Goal: Task Accomplishment & Management: Complete application form

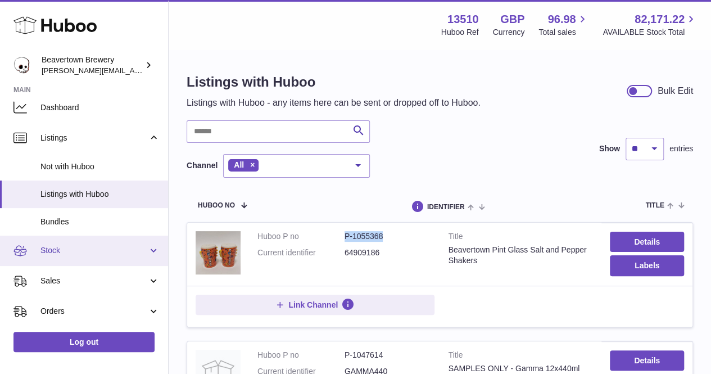
scroll to position [56, 0]
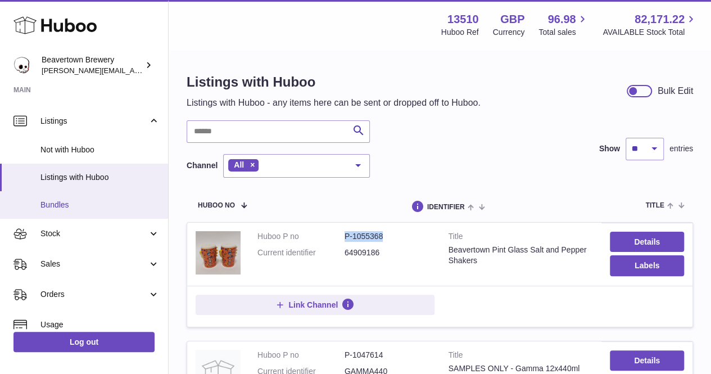
click at [87, 218] on link "Bundles" at bounding box center [84, 205] width 168 height 28
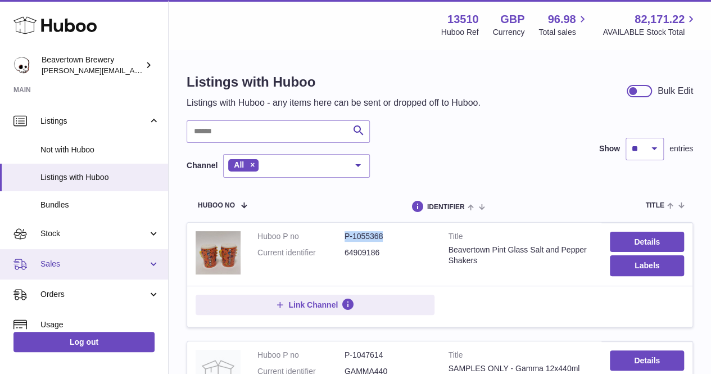
click at [94, 267] on span "Sales" at bounding box center [93, 264] width 107 height 11
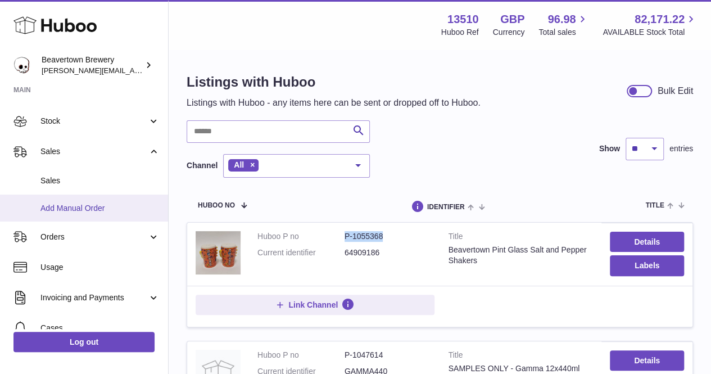
click at [97, 208] on span "Add Manual Order" at bounding box center [99, 208] width 119 height 11
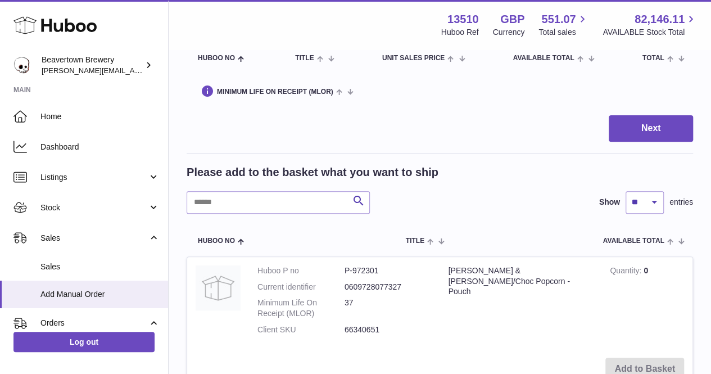
scroll to position [169, 0]
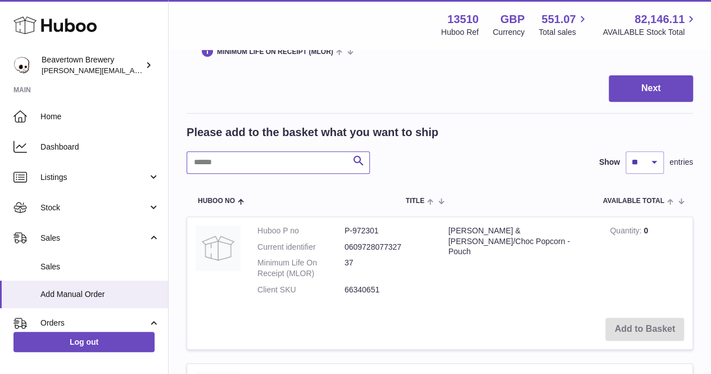
click at [276, 160] on input "text" at bounding box center [278, 162] width 183 height 22
type input "*"
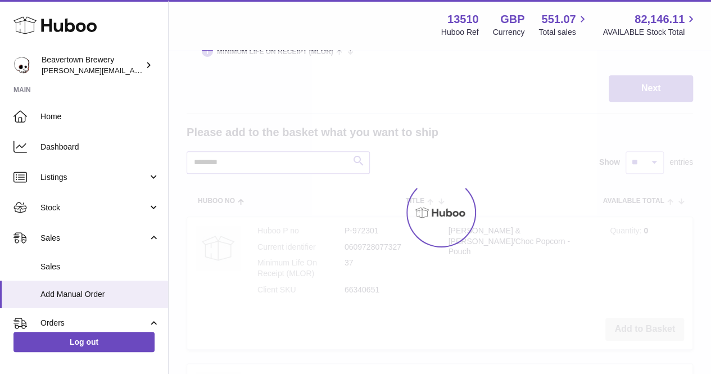
type input "********"
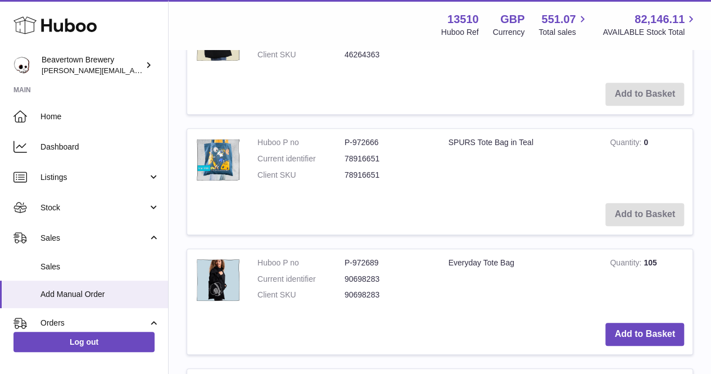
scroll to position [394, 0]
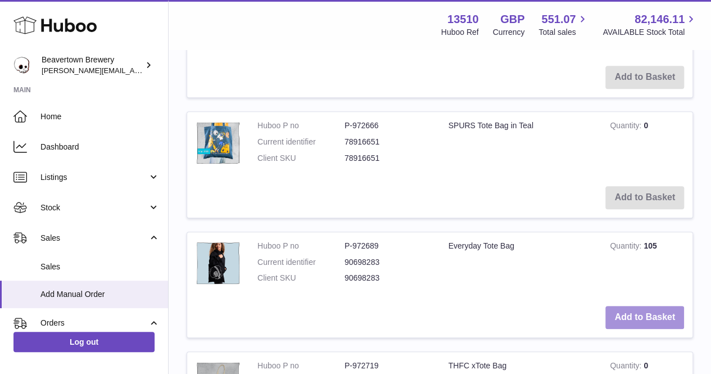
click at [656, 306] on button "Add to Basket" at bounding box center [644, 317] width 79 height 23
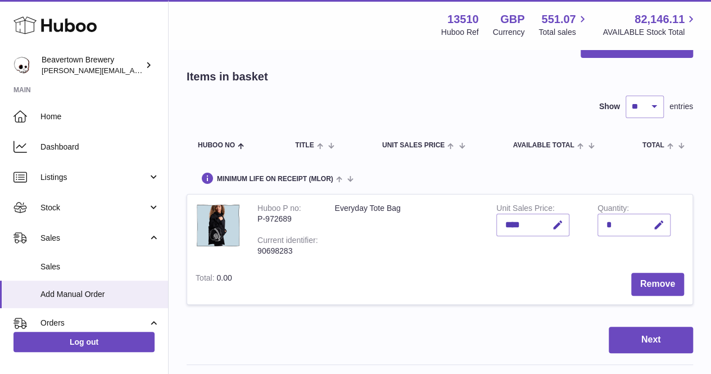
scroll to position [56, 0]
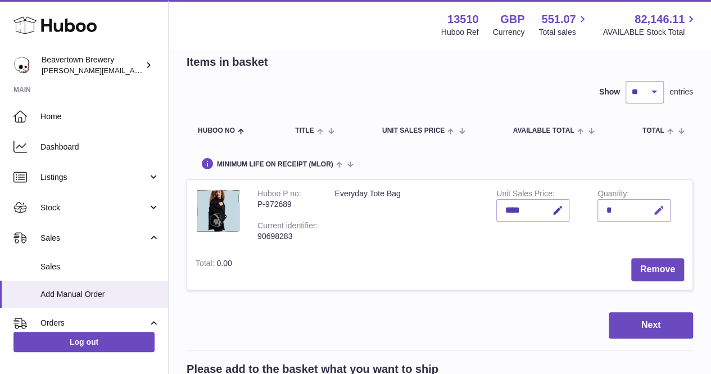
click at [653, 216] on icon "button" at bounding box center [659, 211] width 12 height 12
type input "**"
click at [654, 215] on icon "submit" at bounding box center [659, 210] width 10 height 10
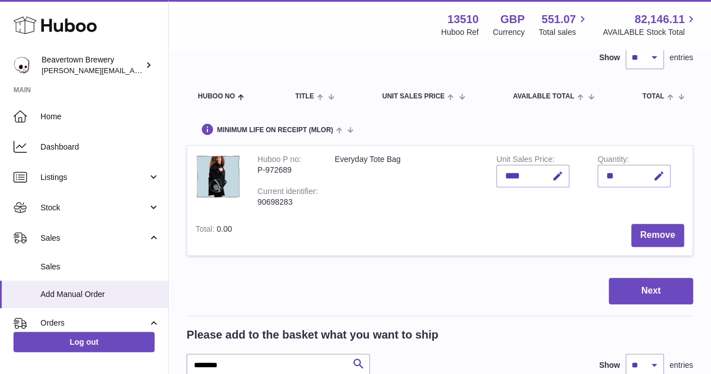
scroll to position [169, 0]
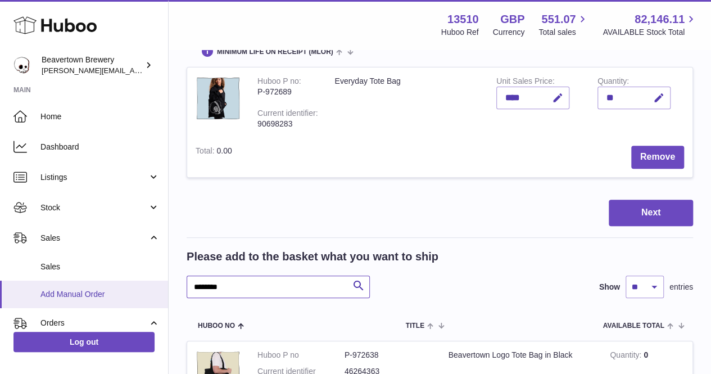
drag, startPoint x: 265, startPoint y: 304, endPoint x: 117, endPoint y: 305, distance: 147.9
type input "**********"
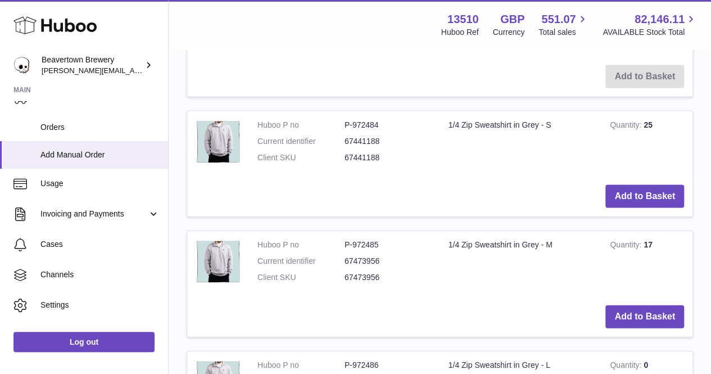
scroll to position [1181, 0]
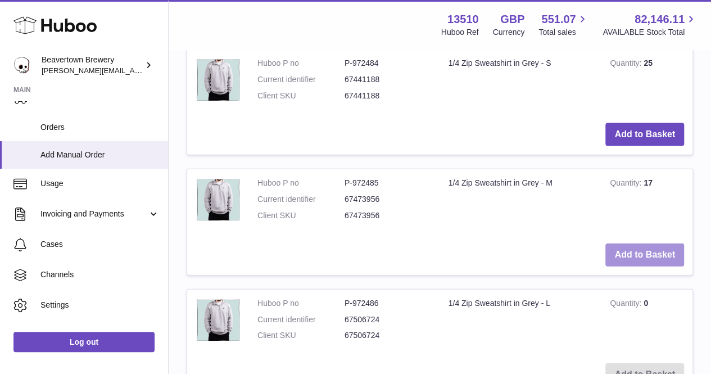
click at [642, 265] on button "Add to Basket" at bounding box center [644, 254] width 79 height 23
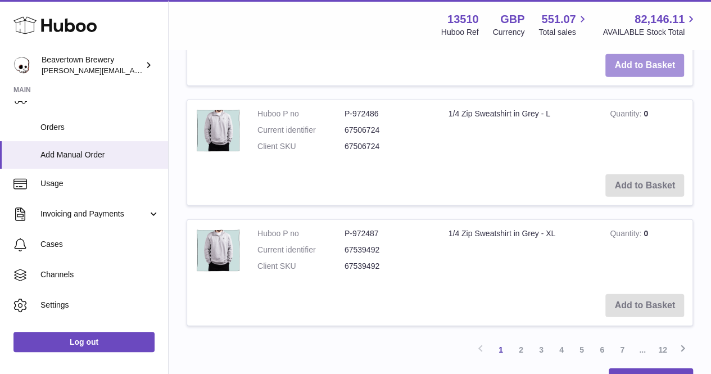
scroll to position [1598, 0]
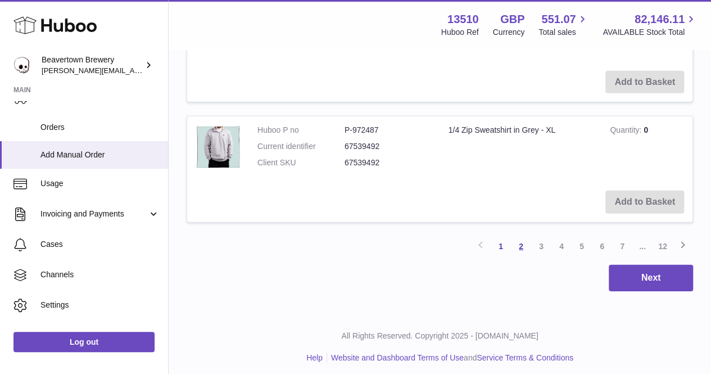
click at [519, 256] on link "2" at bounding box center [521, 246] width 20 height 20
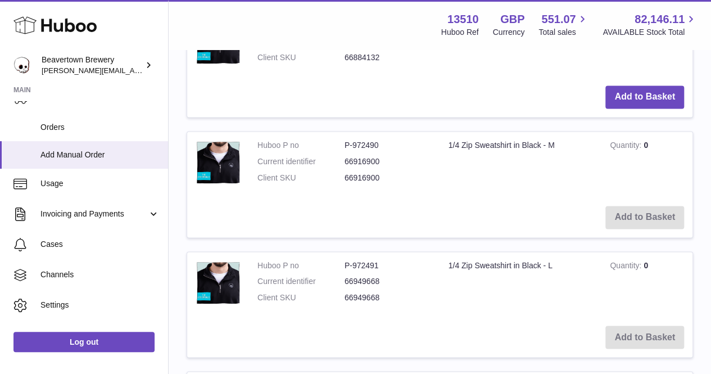
scroll to position [725, 0]
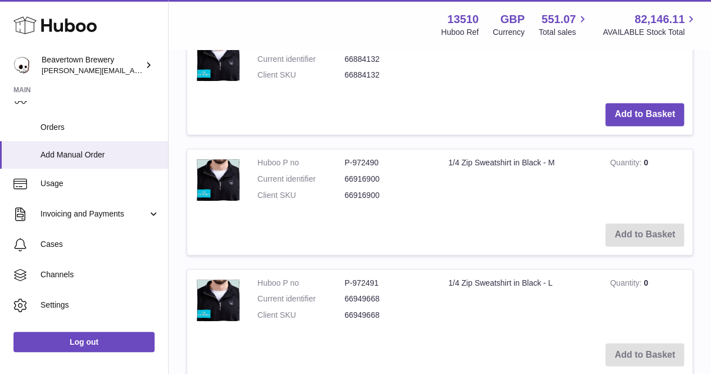
click at [704, 129] on div "My Huboo - Add manual order Multiple/Batch Upload Items in basket Show ** ** **…" at bounding box center [440, 255] width 543 height 1861
click at [631, 126] on button "Add to Basket" at bounding box center [644, 114] width 79 height 23
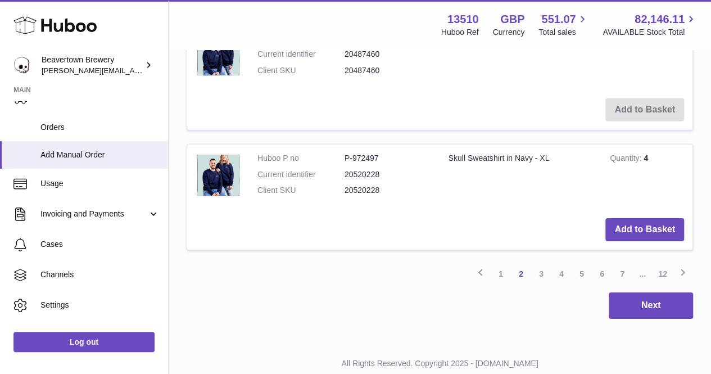
scroll to position [1705, 0]
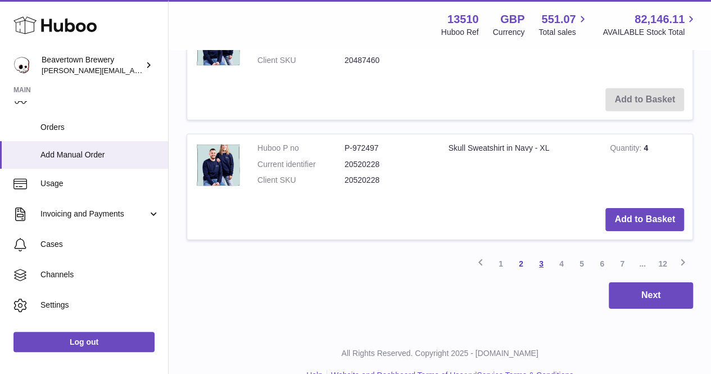
click at [543, 274] on link "3" at bounding box center [541, 264] width 20 height 20
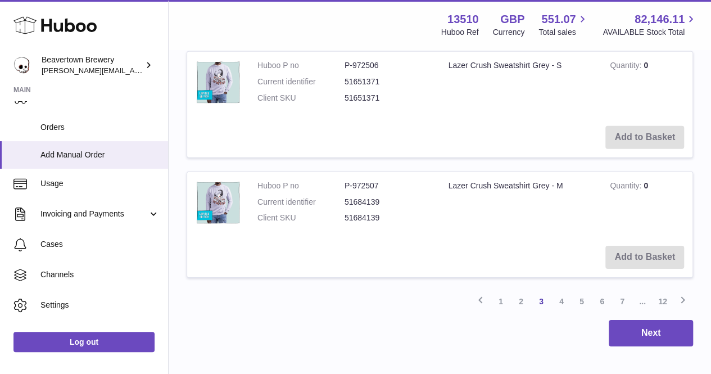
scroll to position [1681, 0]
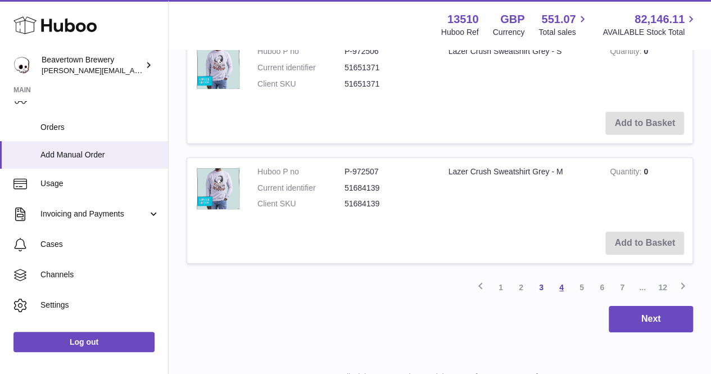
click at [561, 297] on link "4" at bounding box center [562, 287] width 20 height 20
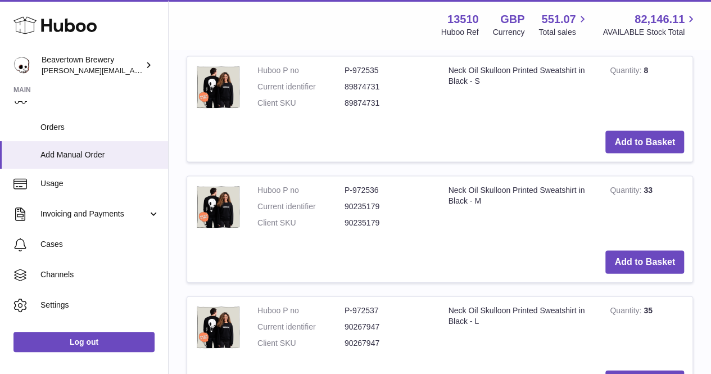
scroll to position [1175, 0]
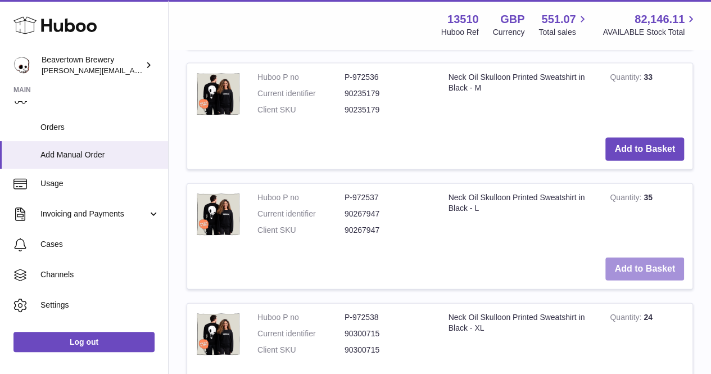
click at [623, 281] on button "Add to Basket" at bounding box center [644, 268] width 79 height 23
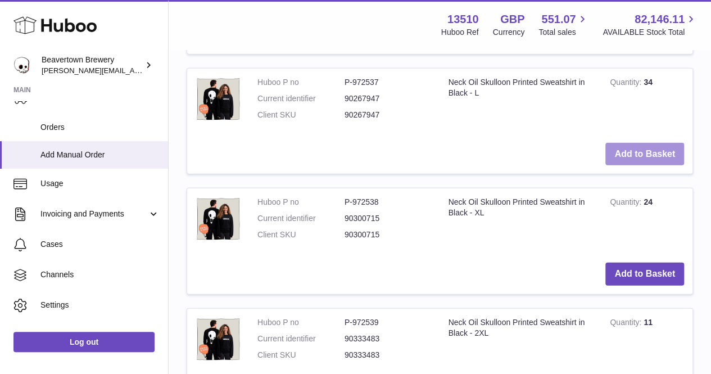
scroll to position [1480, 0]
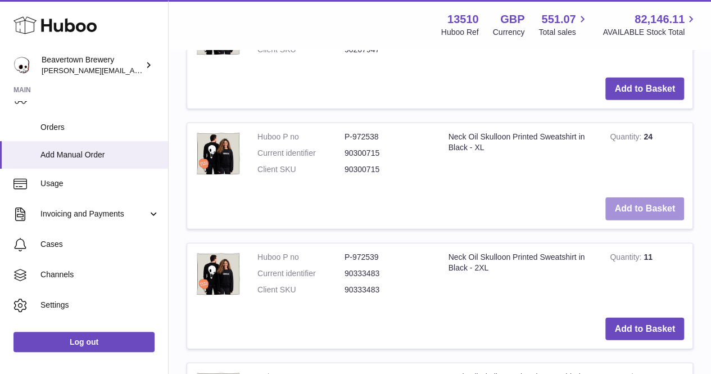
click at [636, 220] on button "Add to Basket" at bounding box center [644, 208] width 79 height 23
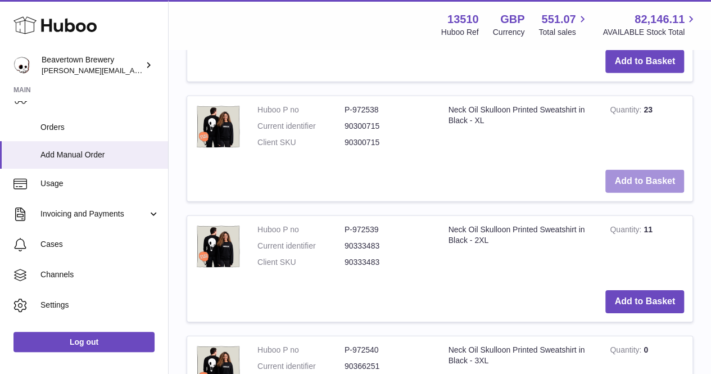
scroll to position [1729, 0]
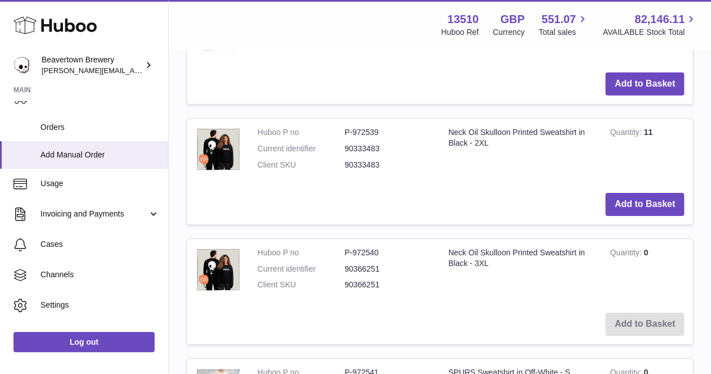
click at [621, 224] on td "Add to Basket" at bounding box center [439, 204] width 505 height 40
click at [620, 216] on button "Add to Basket" at bounding box center [644, 204] width 79 height 23
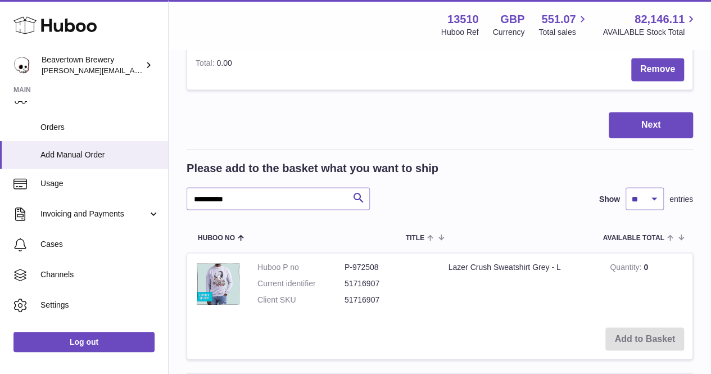
scroll to position [1012, 0]
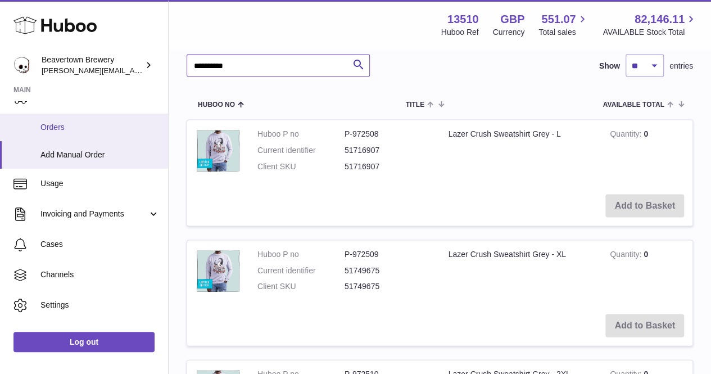
drag, startPoint x: 262, startPoint y: 141, endPoint x: 22, endPoint y: 133, distance: 239.6
click at [25, 133] on div "Huboo Beavertown Brewery [PERSON_NAME][EMAIL_ADDRESS][DOMAIN_NAME] Main Home Da…" at bounding box center [355, 225] width 711 height 2475
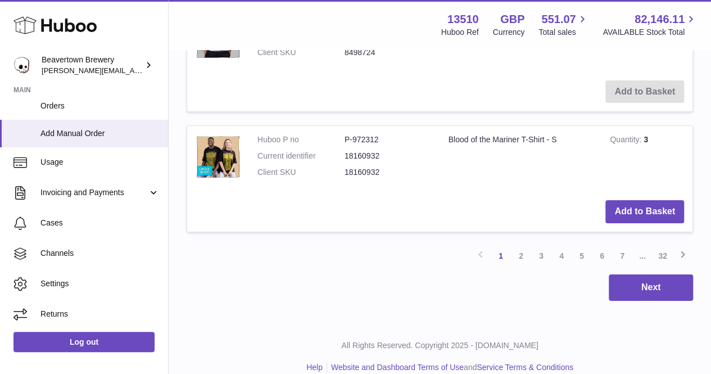
scroll to position [2170, 0]
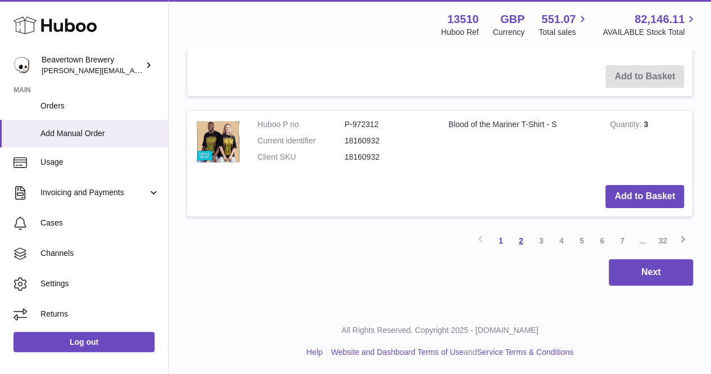
click at [522, 243] on link "2" at bounding box center [521, 241] width 20 height 20
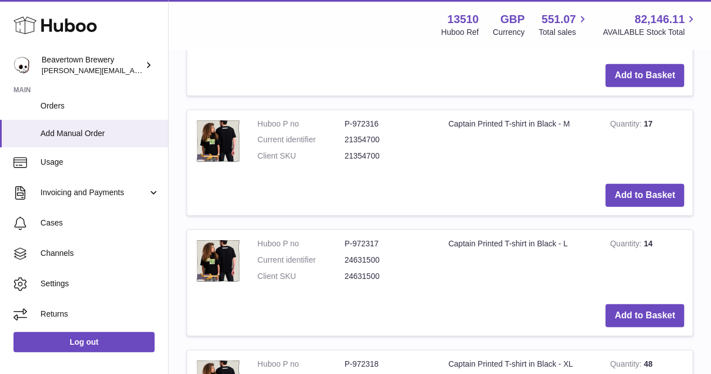
scroll to position [1400, 0]
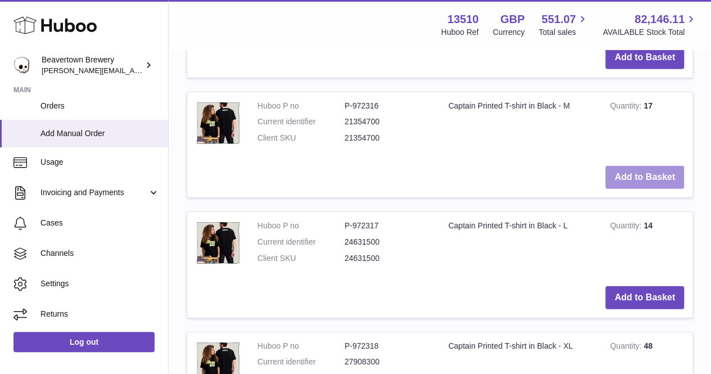
click at [622, 189] on button "Add to Basket" at bounding box center [644, 177] width 79 height 23
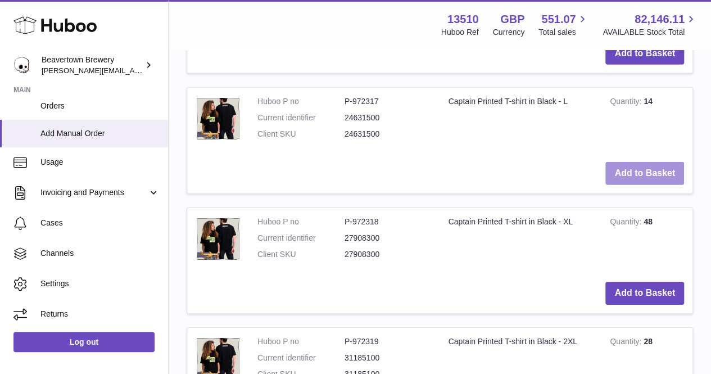
click at [631, 185] on button "Add to Basket" at bounding box center [644, 173] width 79 height 23
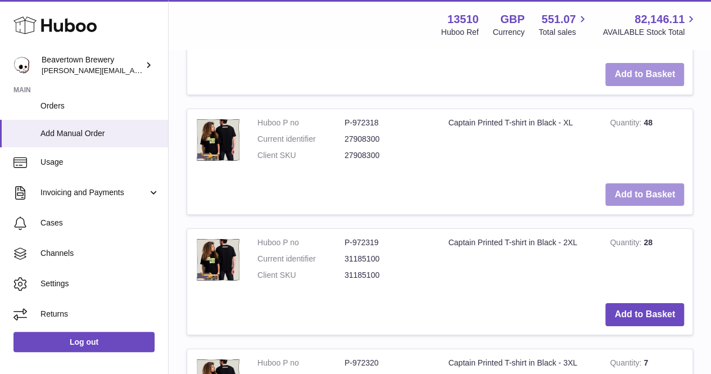
scroll to position [1897, 0]
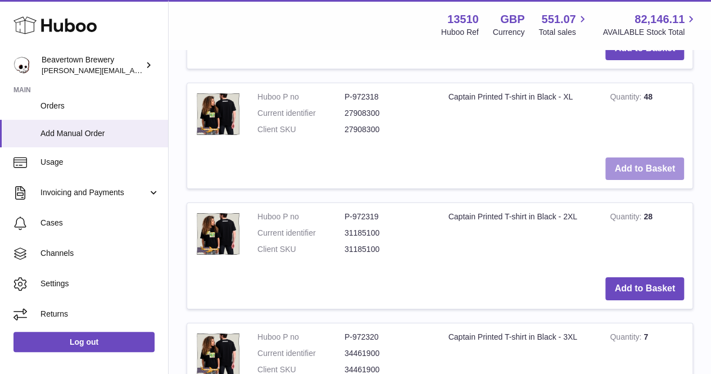
click at [629, 180] on button "Add to Basket" at bounding box center [644, 168] width 79 height 23
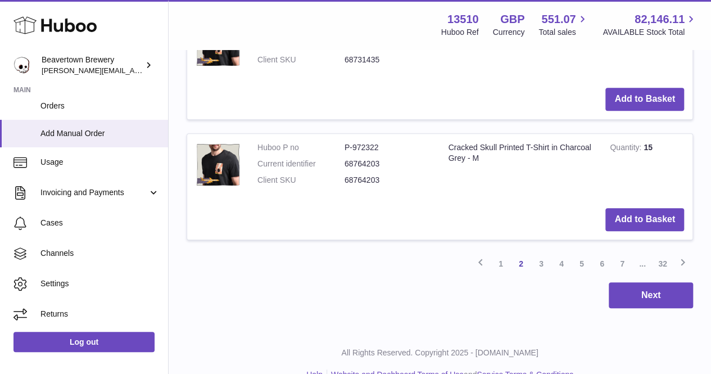
scroll to position [2484, 0]
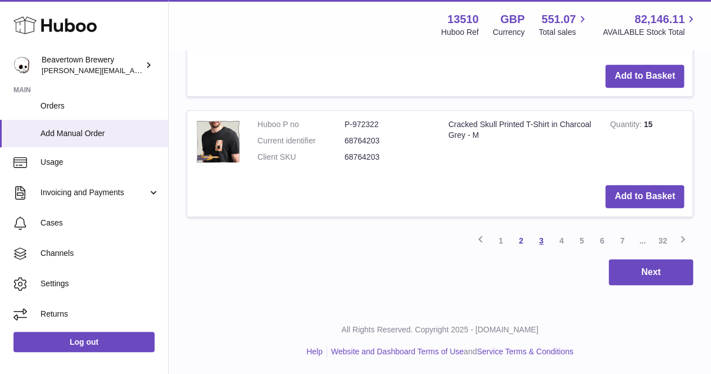
click at [542, 251] on link "3" at bounding box center [541, 241] width 20 height 20
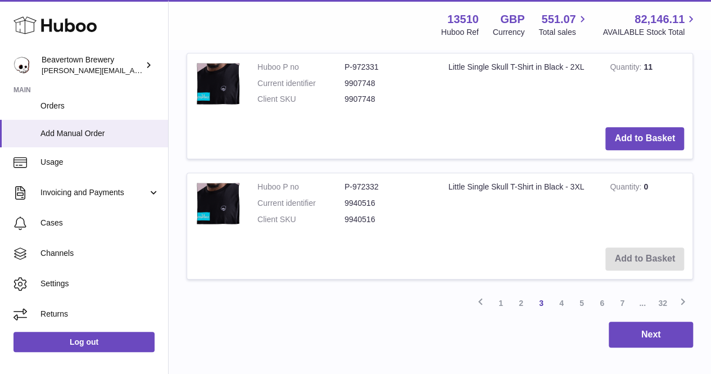
scroll to position [2579, 0]
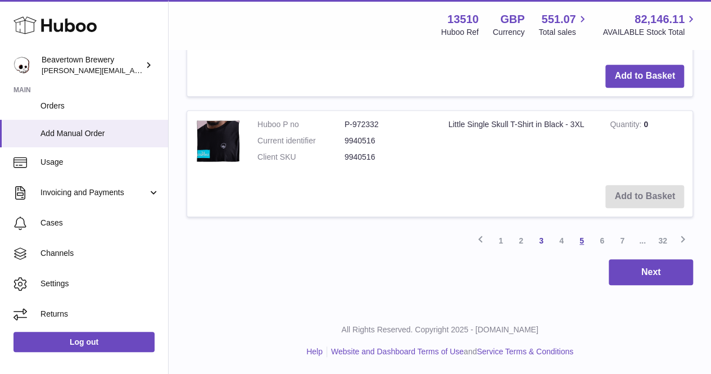
click at [581, 241] on link "5" at bounding box center [582, 241] width 20 height 20
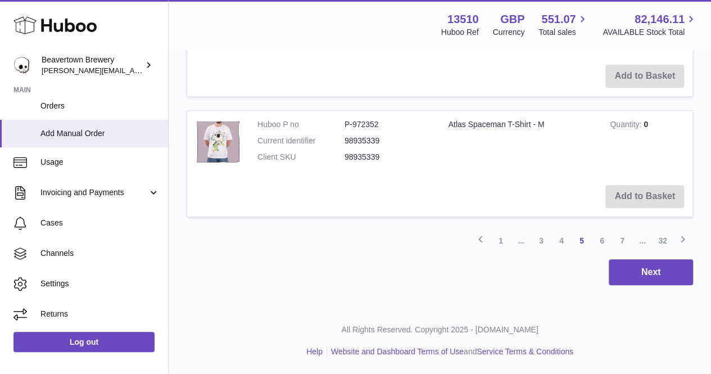
scroll to position [2579, 0]
click at [657, 243] on link "32" at bounding box center [663, 241] width 20 height 20
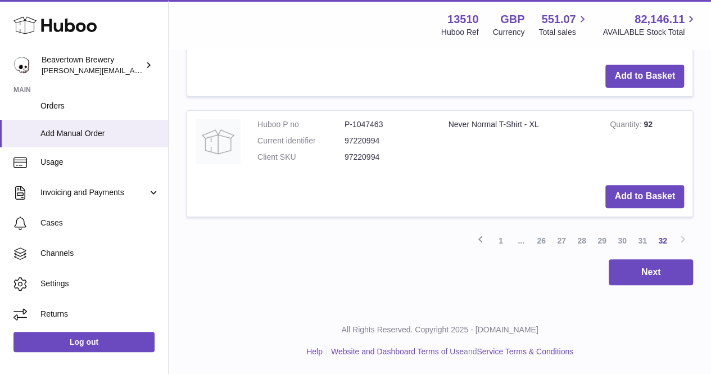
scroll to position [2243, 0]
click at [638, 251] on link "31" at bounding box center [642, 241] width 20 height 20
click at [625, 246] on link "30" at bounding box center [622, 241] width 20 height 20
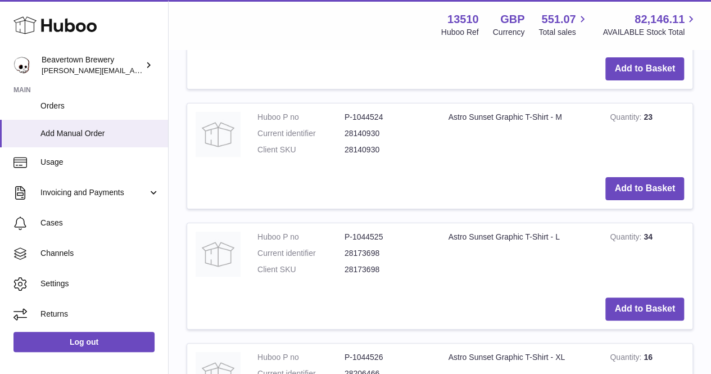
scroll to position [2187, 0]
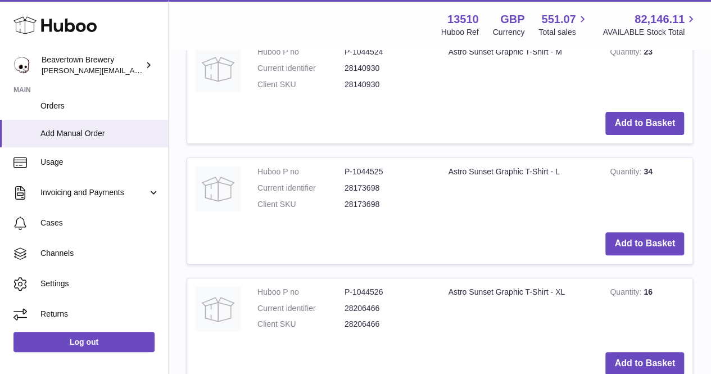
click at [643, 15] on button "Add to Basket" at bounding box center [644, 3] width 79 height 23
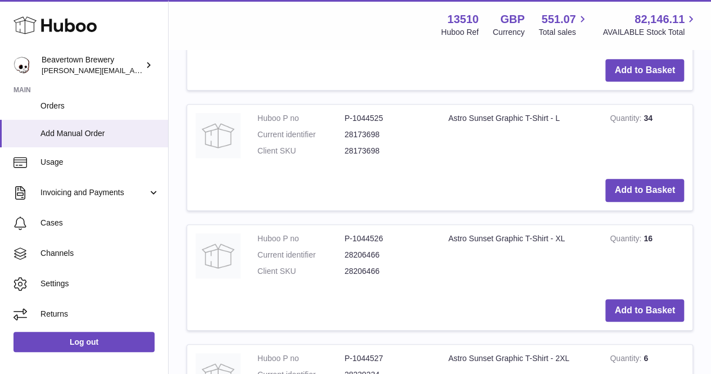
scroll to position [2379, 0]
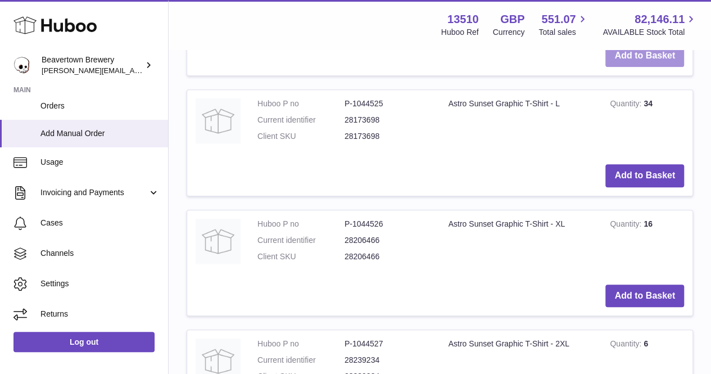
click at [644, 67] on button "Add to Basket" at bounding box center [644, 55] width 79 height 23
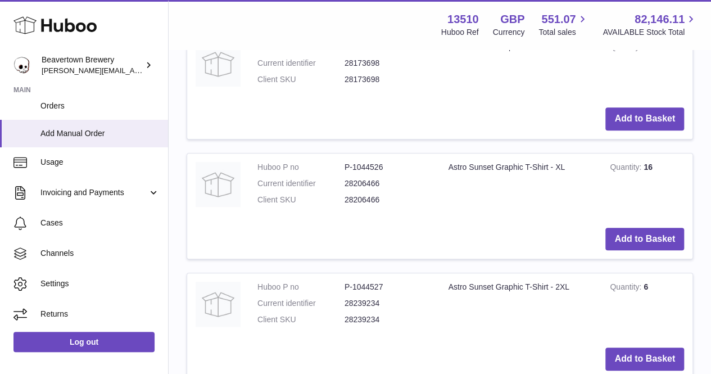
click at [648, 139] on td "Add to Basket" at bounding box center [439, 119] width 505 height 40
click at [651, 130] on button "Add to Basket" at bounding box center [644, 118] width 79 height 23
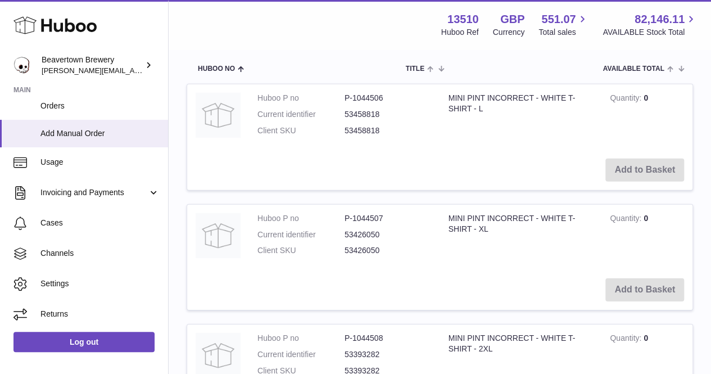
scroll to position [1509, 0]
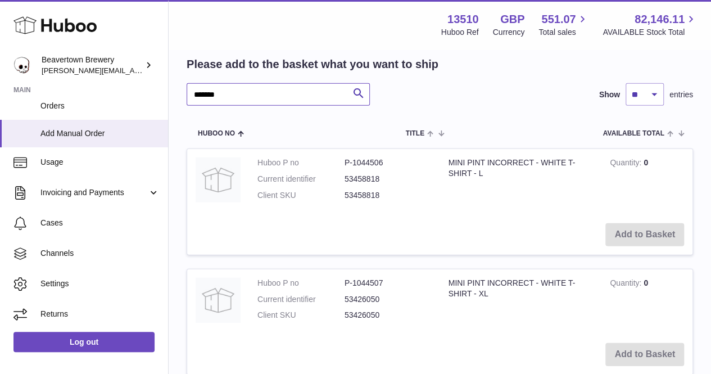
drag, startPoint x: 229, startPoint y: 212, endPoint x: 166, endPoint y: 219, distance: 63.9
type input "******"
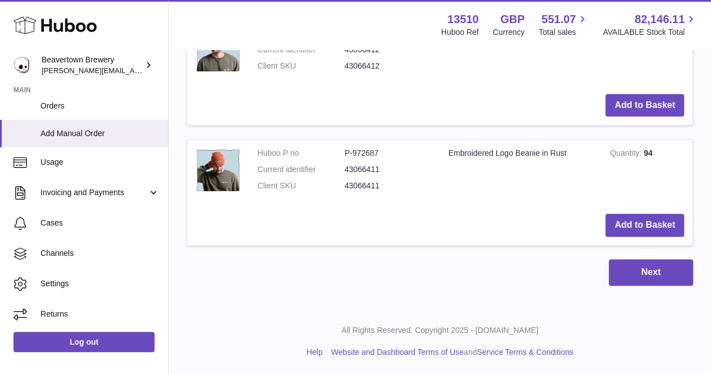
scroll to position [2690, 0]
click at [656, 117] on button "Add to Basket" at bounding box center [644, 105] width 79 height 23
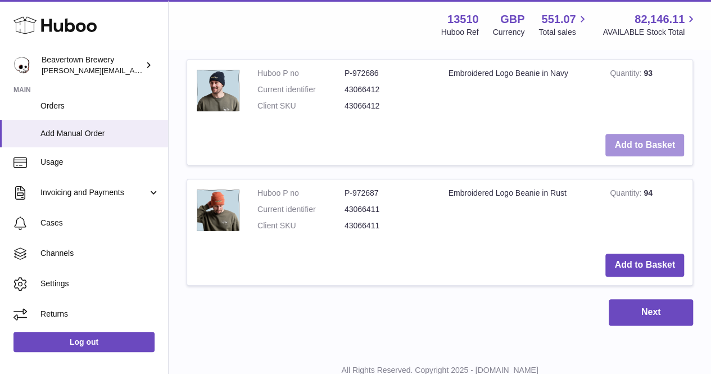
scroll to position [2633, 0]
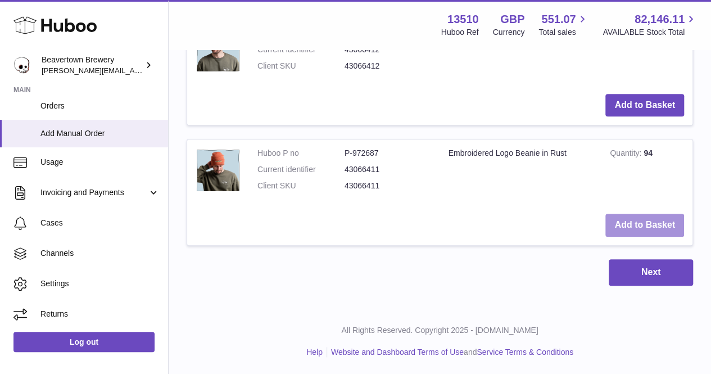
click at [659, 237] on button "Add to Basket" at bounding box center [644, 225] width 79 height 23
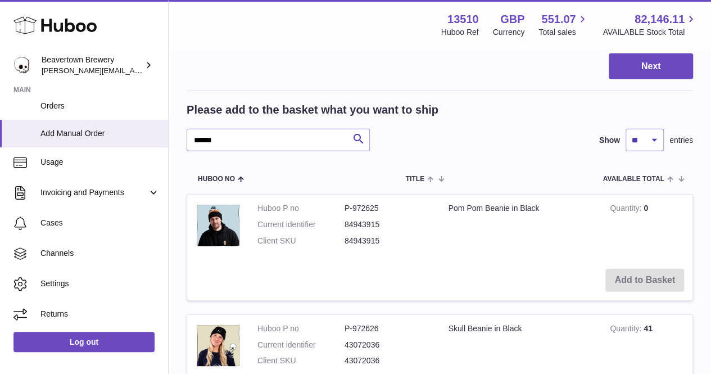
scroll to position [1519, 0]
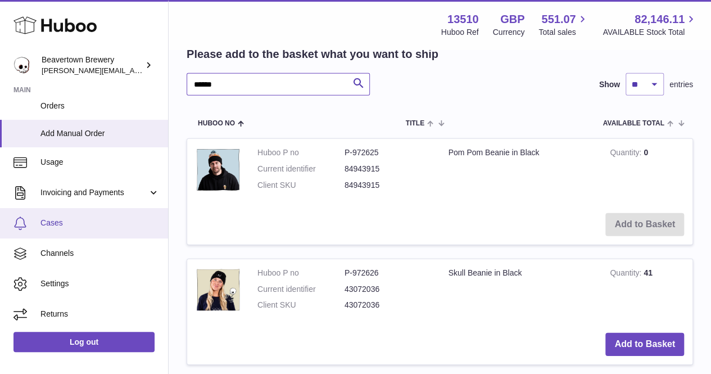
drag, startPoint x: 229, startPoint y: 218, endPoint x: 156, endPoint y: 229, distance: 73.9
type input "***"
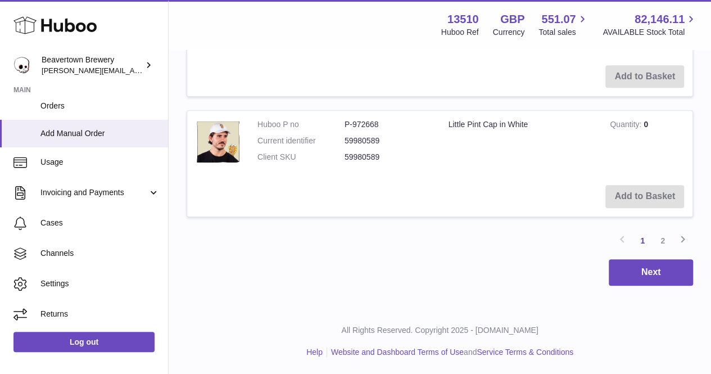
scroll to position [2744, 0]
click at [670, 238] on link "2" at bounding box center [663, 241] width 20 height 20
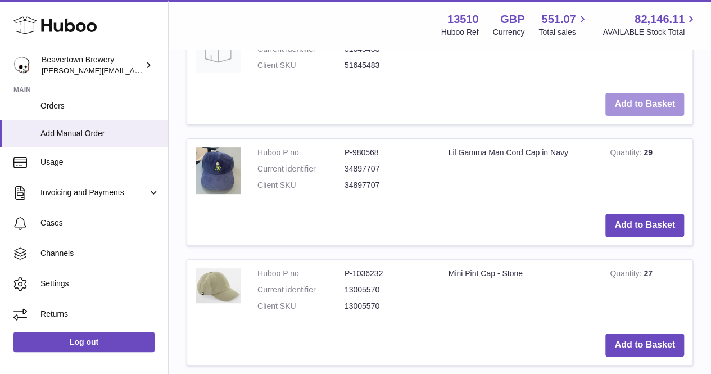
scroll to position [2299, 0]
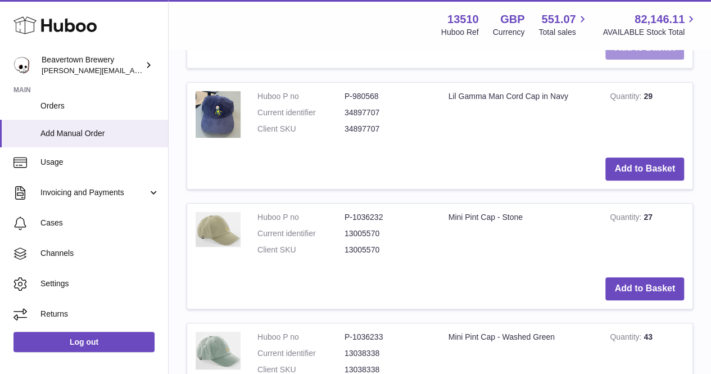
click at [639, 60] on button "Add to Basket" at bounding box center [644, 48] width 79 height 23
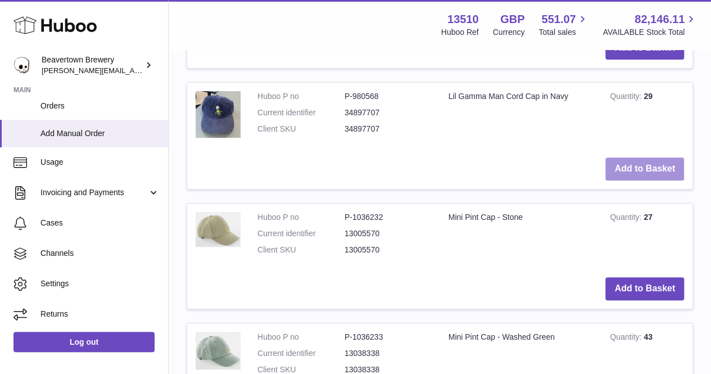
click at [649, 180] on button "Add to Basket" at bounding box center [644, 168] width 79 height 23
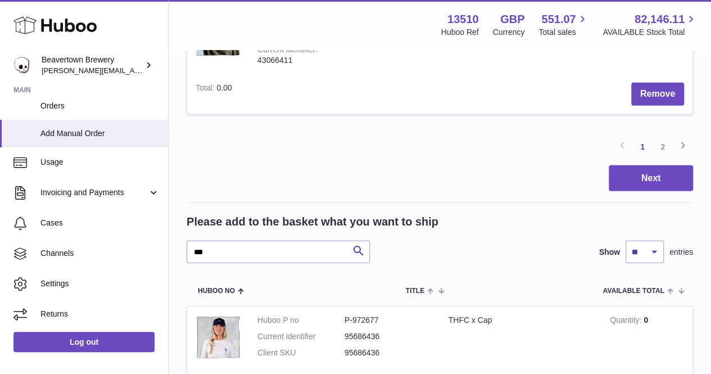
scroll to position [1349, 0]
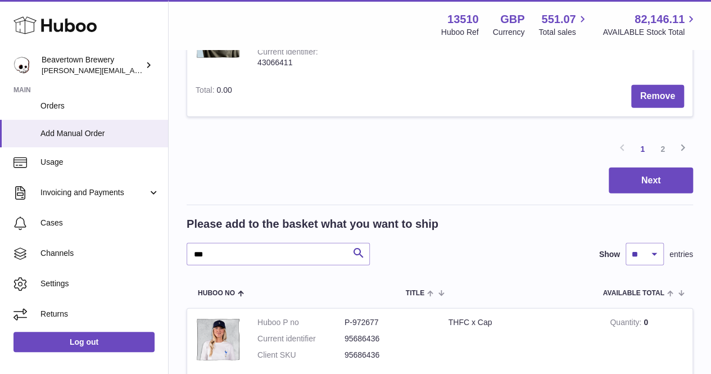
click at [653, 43] on icon "button" at bounding box center [659, 37] width 12 height 12
type input "*"
click at [647, 46] on button "submit" at bounding box center [657, 37] width 21 height 18
type input "*"
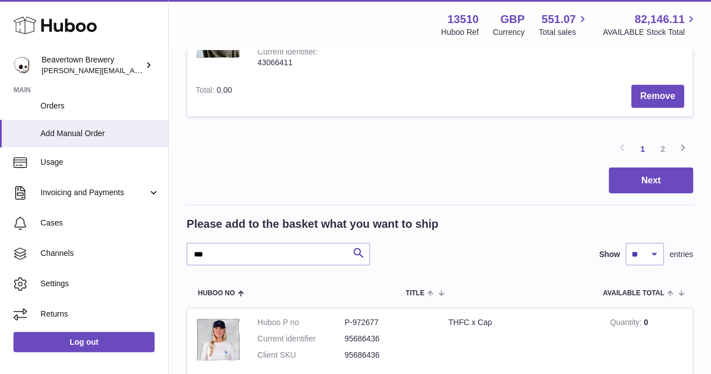
drag, startPoint x: 254, startPoint y: 76, endPoint x: 256, endPoint y: 83, distance: 7.1
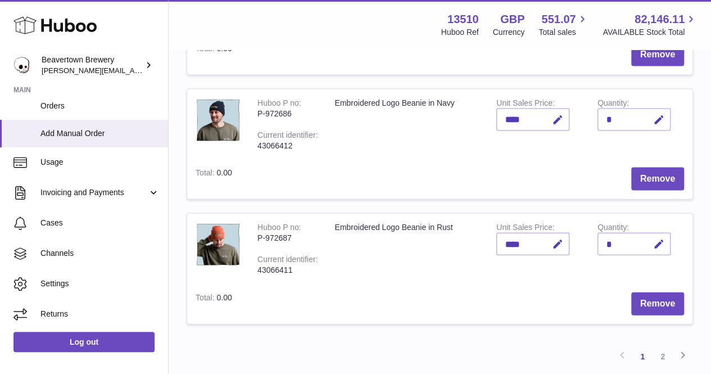
scroll to position [1124, 0]
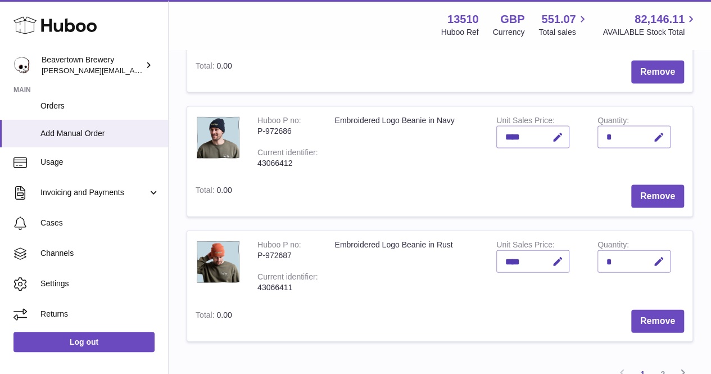
click at [653, 19] on icon "button" at bounding box center [659, 13] width 12 height 12
click at [654, 18] on icon "submit" at bounding box center [659, 13] width 10 height 10
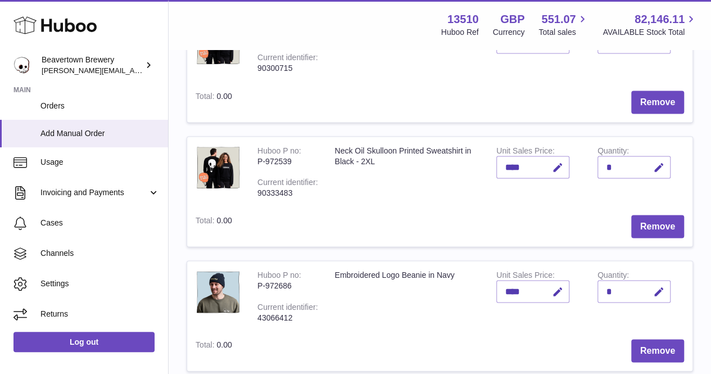
scroll to position [956, 0]
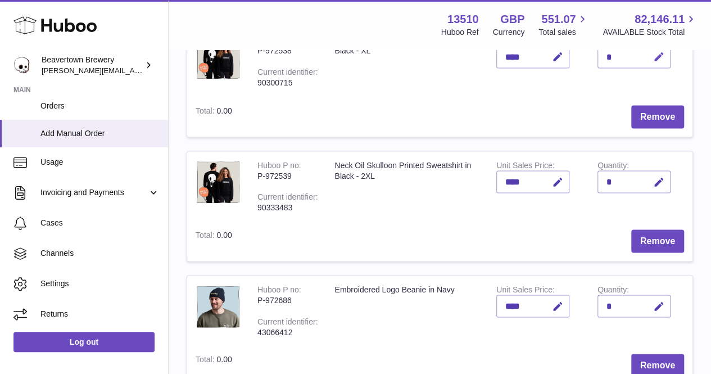
click at [653, 63] on icon "button" at bounding box center [659, 57] width 12 height 12
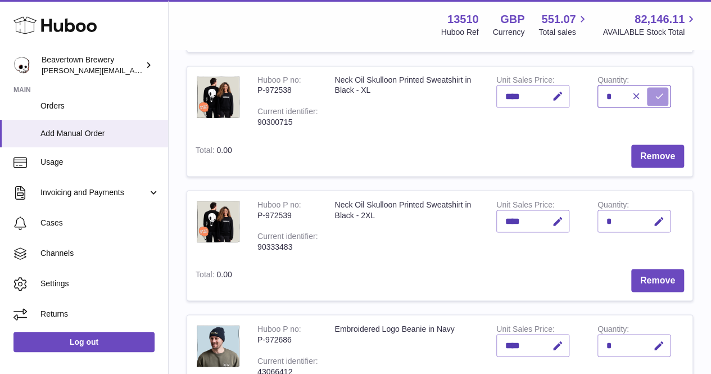
scroll to position [900, 0]
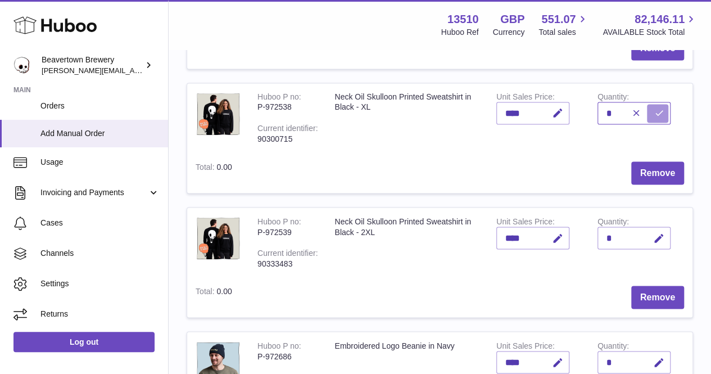
type input "*"
click at [654, 118] on icon "submit" at bounding box center [659, 113] width 10 height 10
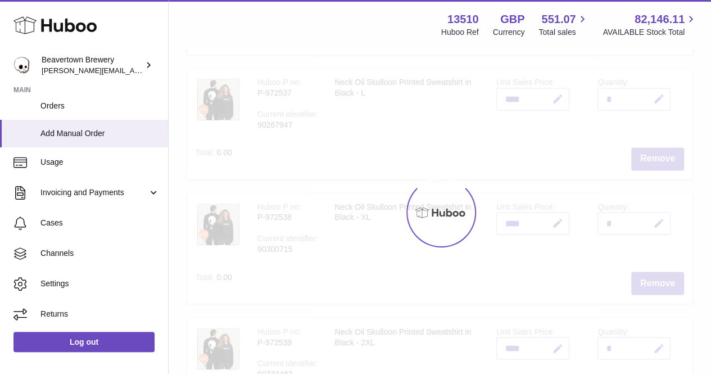
scroll to position [787, 0]
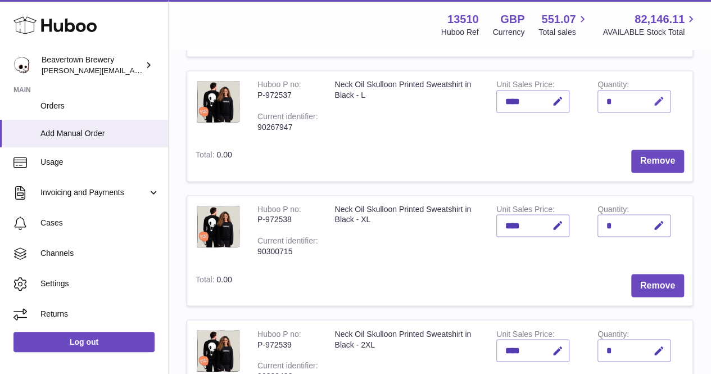
click at [653, 107] on icon "button" at bounding box center [659, 102] width 12 height 12
type input "*"
click at [647, 110] on button "submit" at bounding box center [657, 101] width 21 height 18
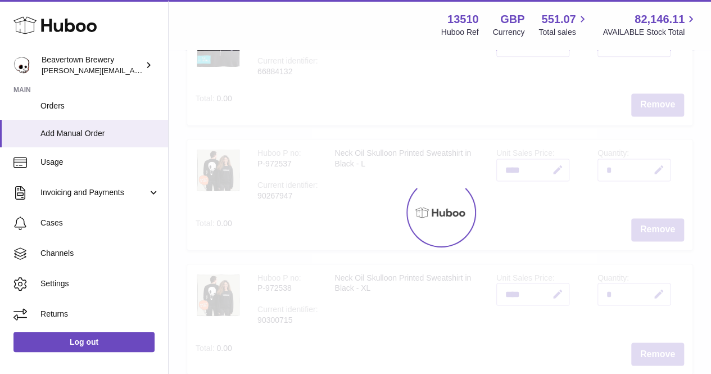
scroll to position [675, 0]
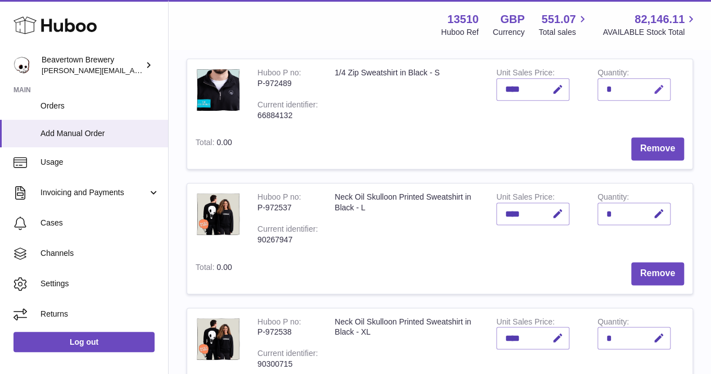
click at [653, 96] on icon "button" at bounding box center [659, 90] width 12 height 12
type input "*"
click at [654, 94] on icon "submit" at bounding box center [659, 89] width 10 height 10
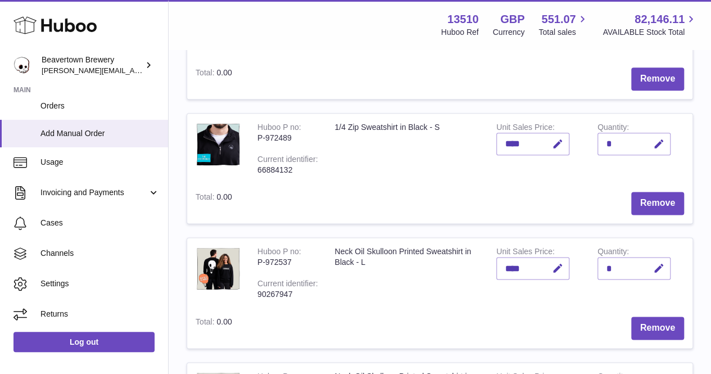
scroll to position [618, 0]
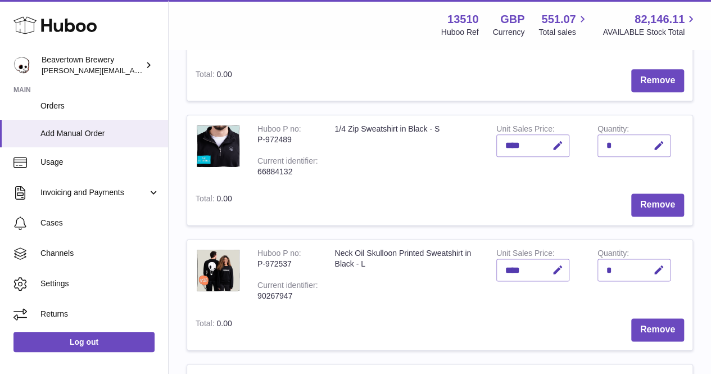
click at [598, 33] on form "Quantity *" at bounding box center [634, 15] width 73 height 33
click at [653, 28] on icon "button" at bounding box center [659, 22] width 12 height 12
type input "*"
click at [647, 30] on button "submit" at bounding box center [657, 21] width 21 height 18
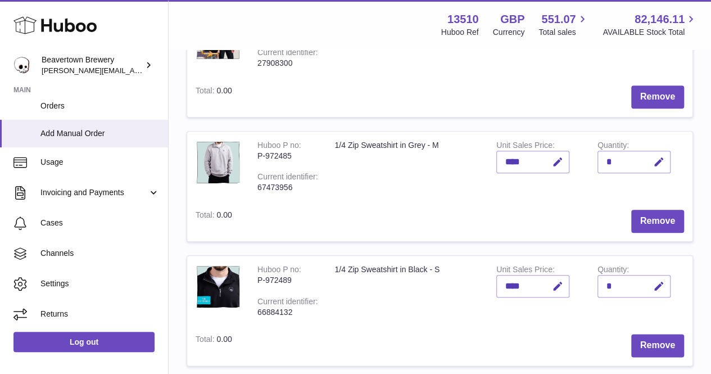
scroll to position [450, 0]
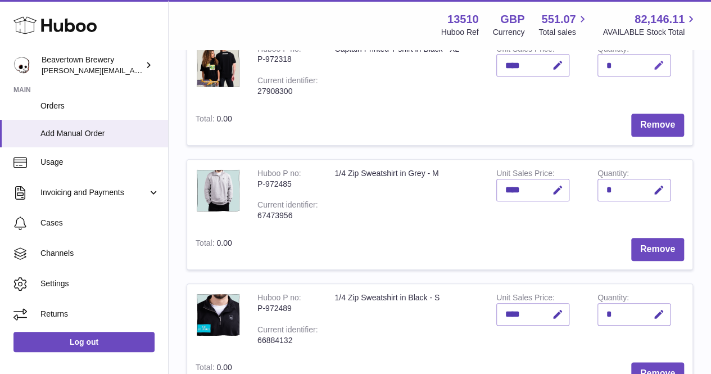
click at [653, 71] on icon "button" at bounding box center [659, 66] width 12 height 12
type input "*"
click at [654, 70] on icon "submit" at bounding box center [659, 65] width 10 height 10
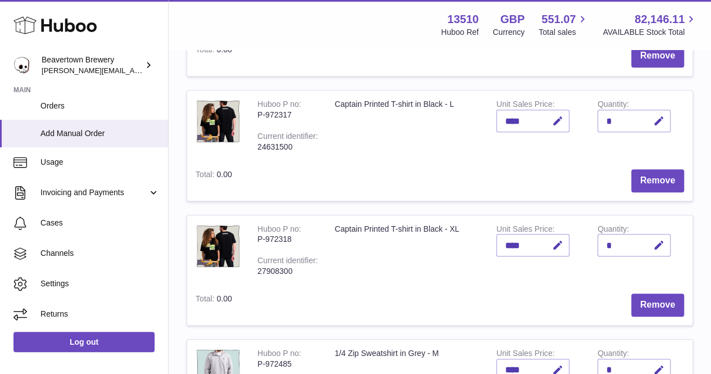
scroll to position [225, 0]
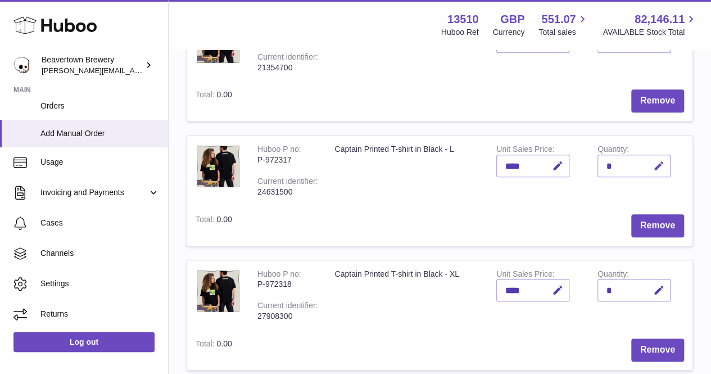
click at [653, 172] on icon "button" at bounding box center [659, 166] width 12 height 12
type input "*"
click at [654, 171] on icon "submit" at bounding box center [659, 166] width 10 height 10
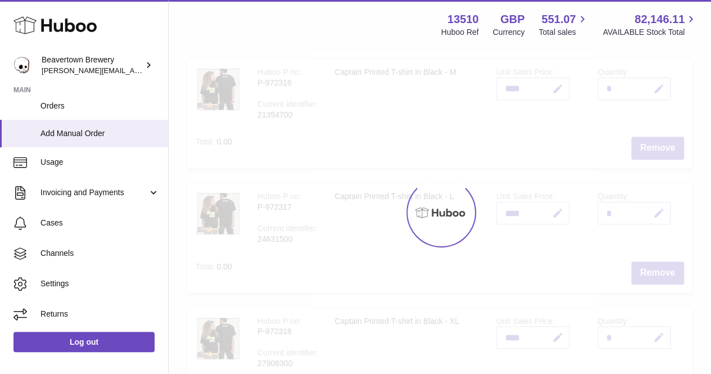
scroll to position [112, 0]
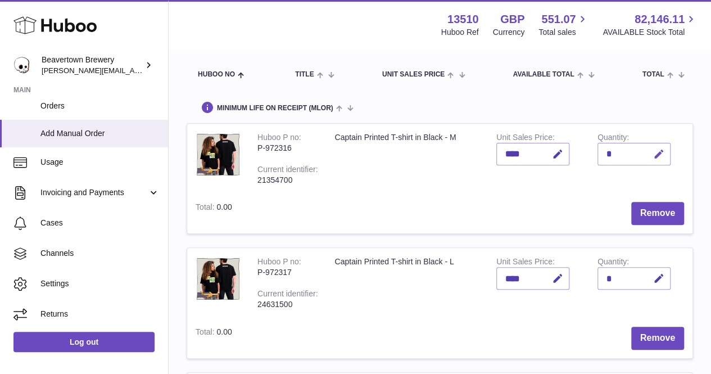
click at [653, 160] on icon "button" at bounding box center [659, 154] width 12 height 12
type input "*"
click at [654, 159] on icon "submit" at bounding box center [659, 154] width 10 height 10
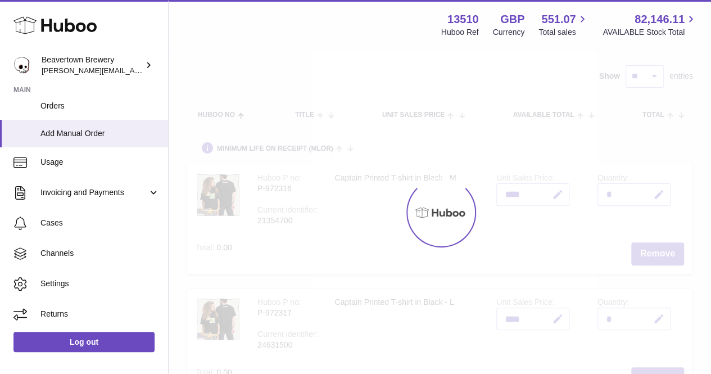
scroll to position [0, 0]
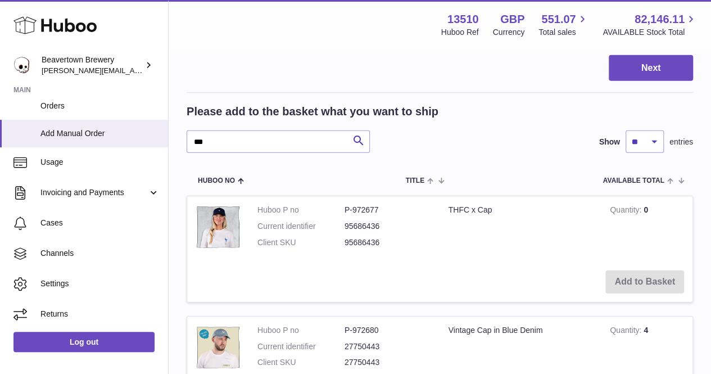
click at [667, 47] on link "2" at bounding box center [663, 36] width 20 height 20
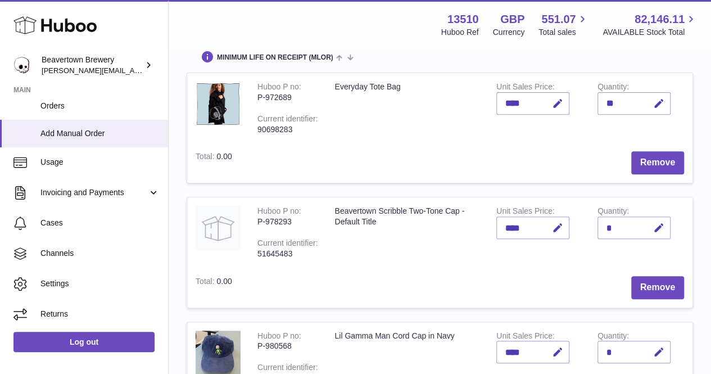
scroll to position [219, 0]
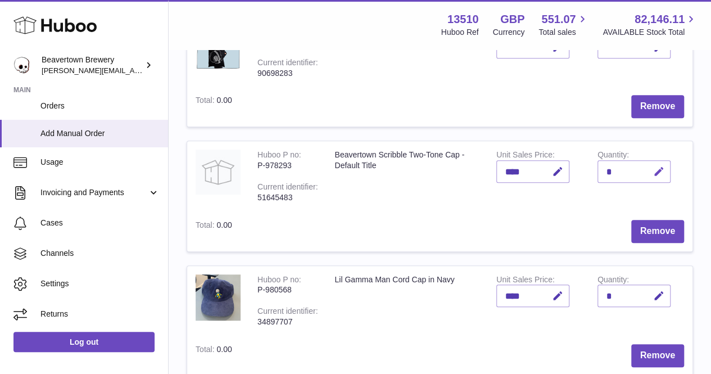
click at [653, 178] on icon "button" at bounding box center [659, 172] width 12 height 12
type input "*"
click at [647, 180] on button "submit" at bounding box center [657, 171] width 21 height 18
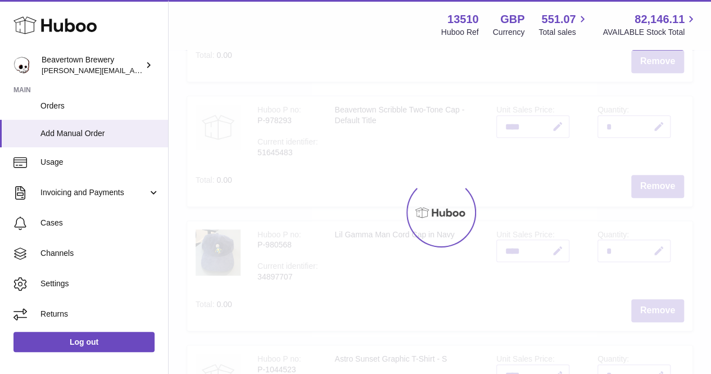
scroll to position [332, 0]
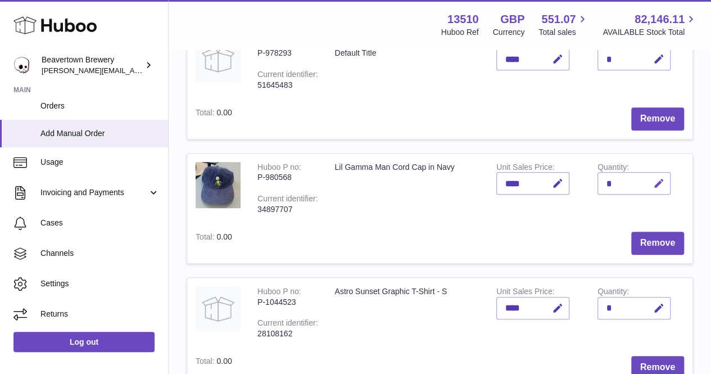
click at [653, 189] on icon "button" at bounding box center [659, 184] width 12 height 12
type input "*"
click at [654, 188] on icon "submit" at bounding box center [659, 183] width 10 height 10
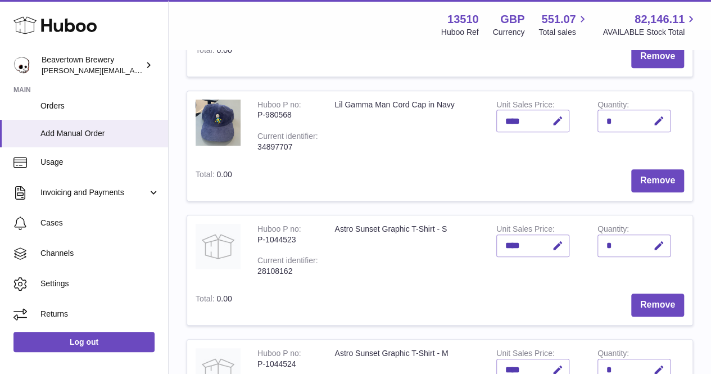
scroll to position [444, 0]
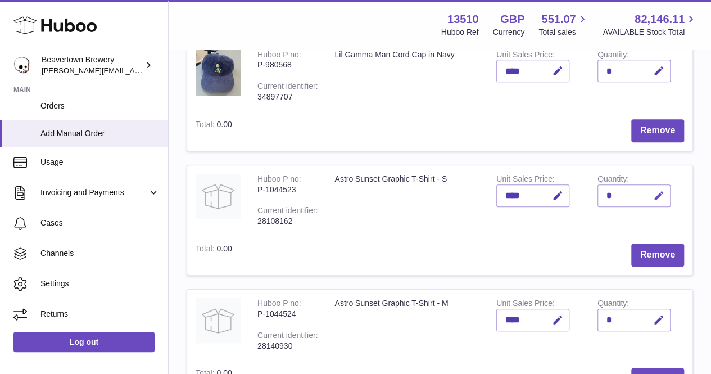
click at [653, 202] on icon "button" at bounding box center [659, 196] width 12 height 12
type input "*"
click at [654, 201] on icon "submit" at bounding box center [659, 196] width 10 height 10
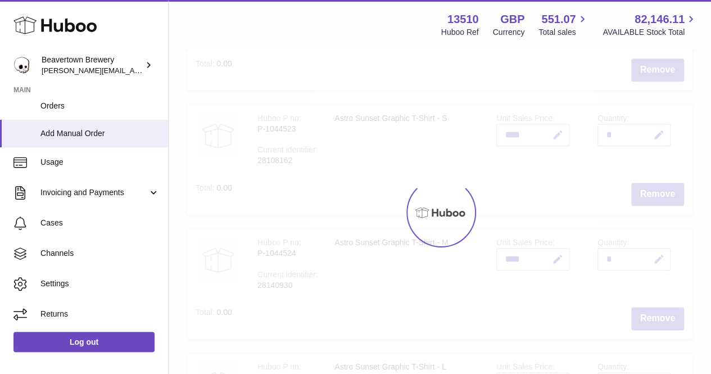
scroll to position [557, 0]
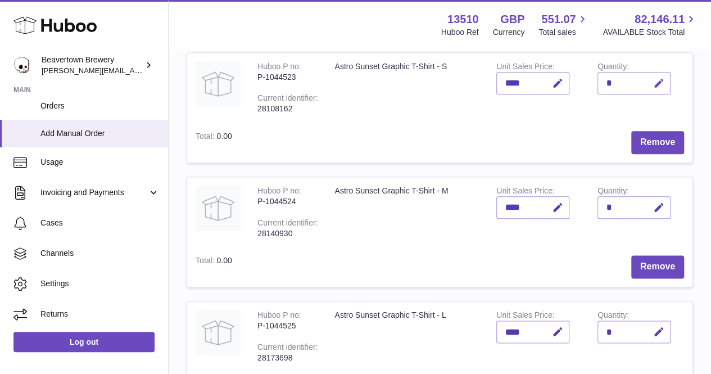
click at [653, 89] on icon "button" at bounding box center [659, 84] width 12 height 12
type input "*"
click at [589, 123] on td "Quantity *" at bounding box center [639, 88] width 101 height 70
click at [598, 94] on input "*" at bounding box center [634, 83] width 73 height 22
drag, startPoint x: 255, startPoint y: 185, endPoint x: 278, endPoint y: 192, distance: 24.0
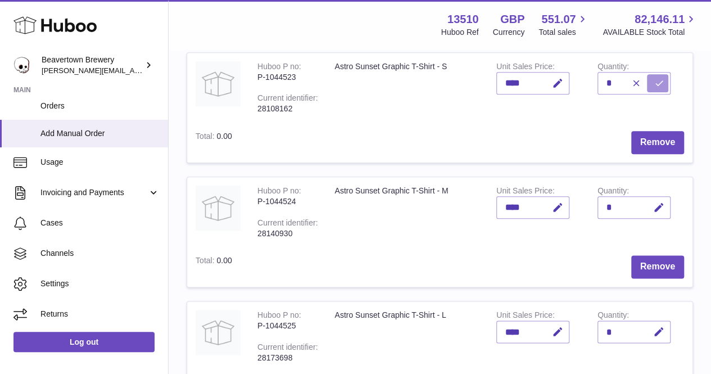
click at [654, 88] on icon "submit" at bounding box center [659, 83] width 10 height 10
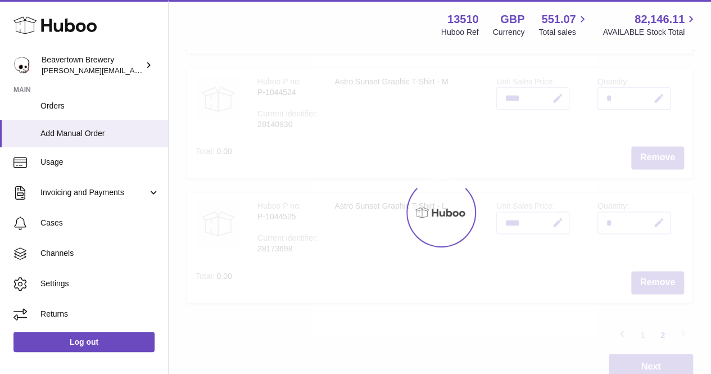
scroll to position [669, 0]
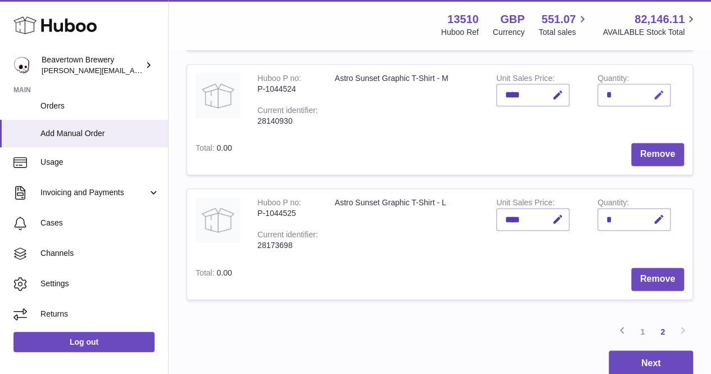
click at [653, 101] on icon "button" at bounding box center [659, 95] width 12 height 12
type input "*"
click at [654, 100] on icon "submit" at bounding box center [659, 95] width 10 height 10
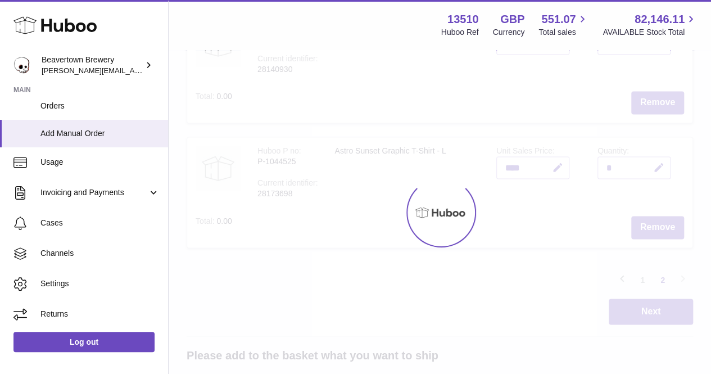
scroll to position [781, 0]
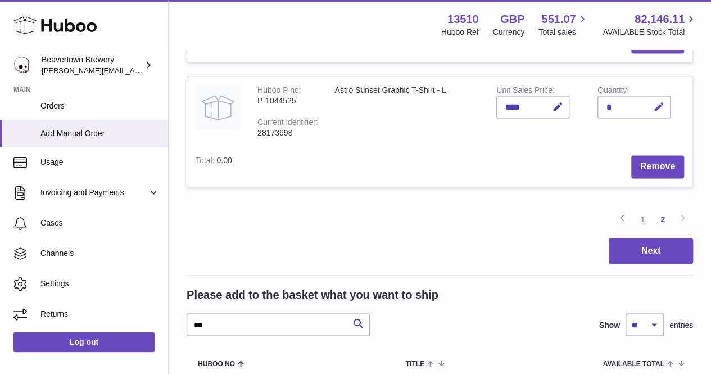
click at [653, 113] on icon "button" at bounding box center [659, 107] width 12 height 12
type input "*"
click at [654, 112] on icon "submit" at bounding box center [659, 107] width 10 height 10
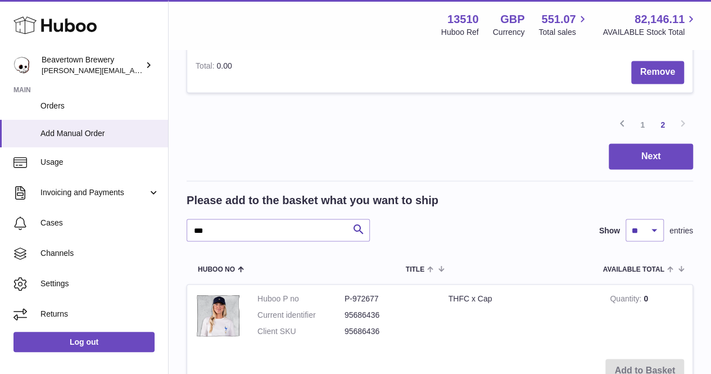
scroll to position [950, 0]
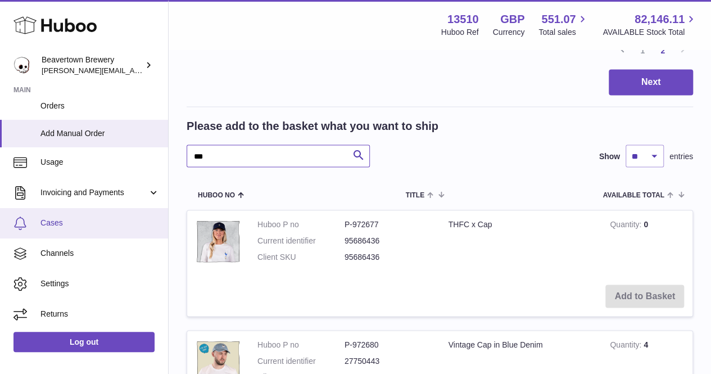
drag, startPoint x: 255, startPoint y: 226, endPoint x: 150, endPoint y: 227, distance: 105.7
click at [154, 225] on div "Huboo Beavertown Brewery [PERSON_NAME][EMAIL_ADDRESS][DOMAIN_NAME] Main Home Da…" at bounding box center [355, 304] width 711 height 2509
type input "*****"
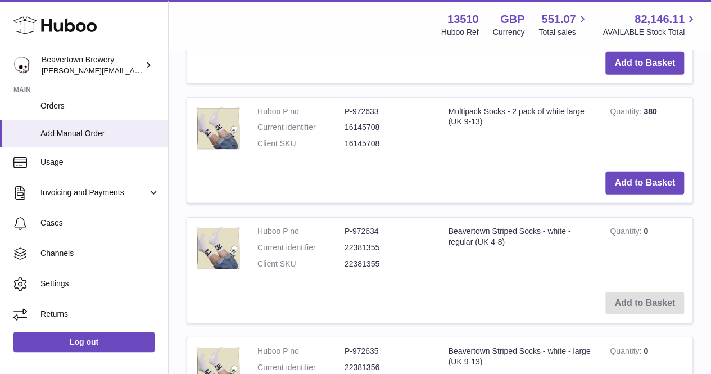
scroll to position [1681, 0]
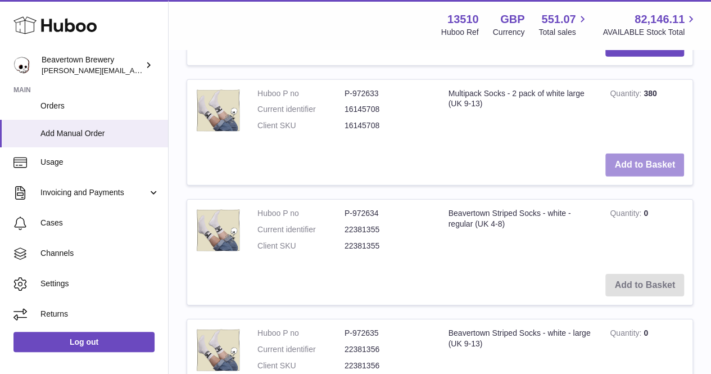
click at [656, 177] on button "Add to Basket" at bounding box center [644, 164] width 79 height 23
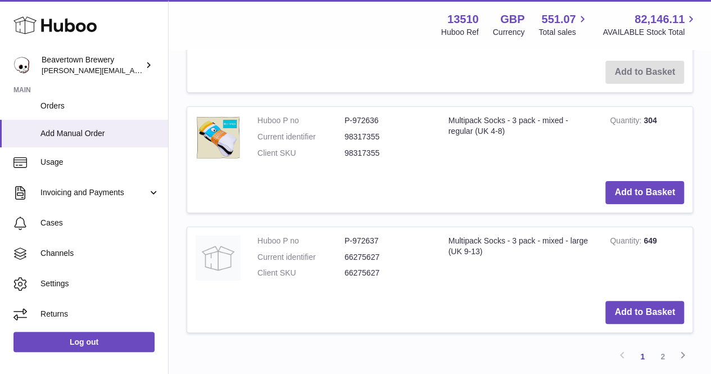
scroll to position [2154, 0]
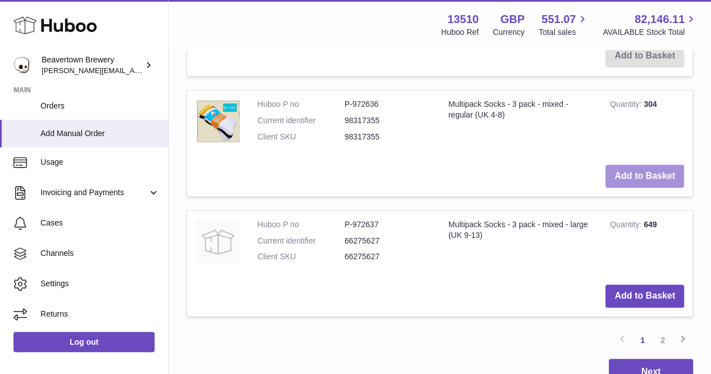
click at [622, 188] on button "Add to Basket" at bounding box center [644, 176] width 79 height 23
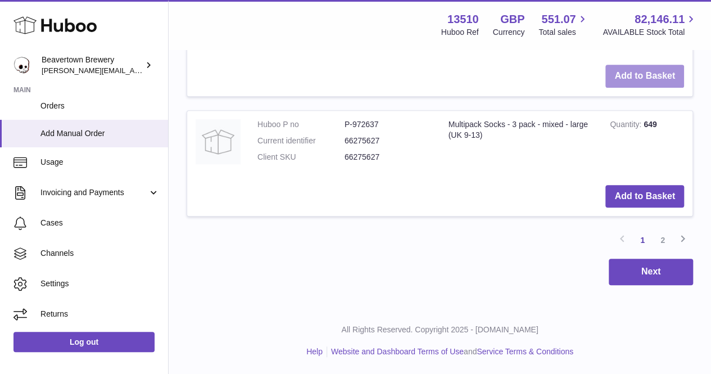
scroll to position [2403, 0]
click at [667, 250] on link "2" at bounding box center [663, 240] width 20 height 20
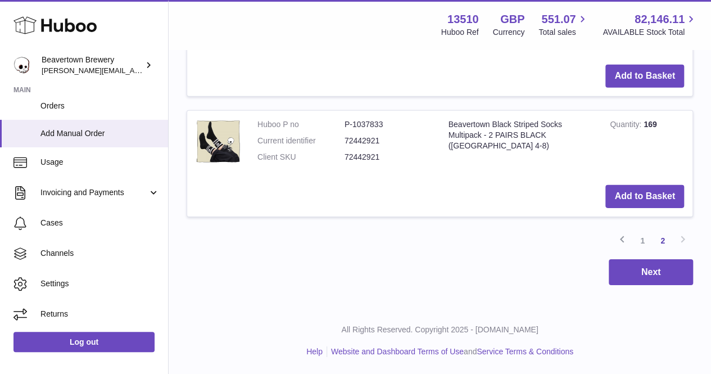
scroll to position [1569, 0]
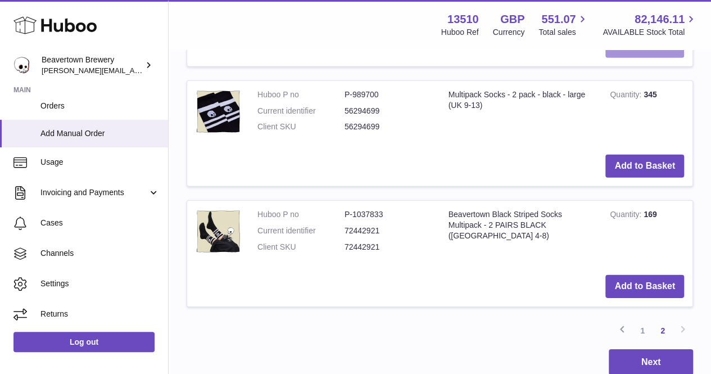
click at [653, 58] on button "Add to Basket" at bounding box center [644, 46] width 79 height 23
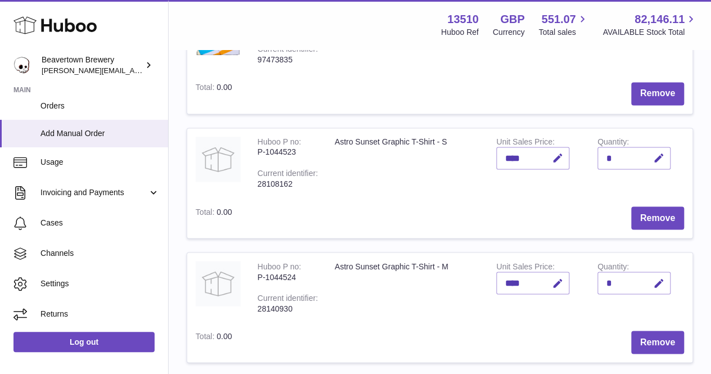
scroll to position [852, 0]
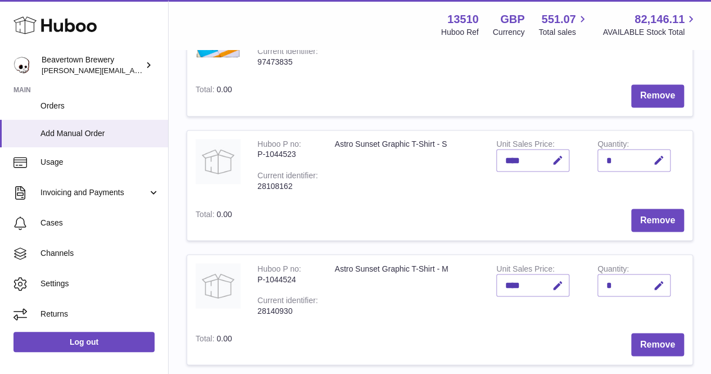
click at [644, 48] on button "button" at bounding box center [657, 36] width 26 height 23
type input "*"
click at [654, 41] on icon "submit" at bounding box center [659, 36] width 10 height 10
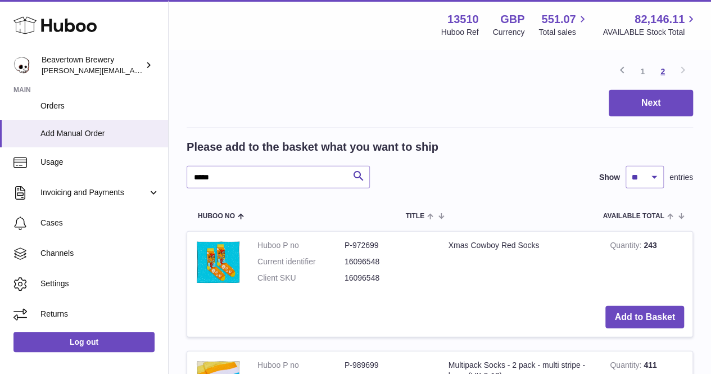
click at [667, 82] on link "2" at bounding box center [663, 71] width 20 height 20
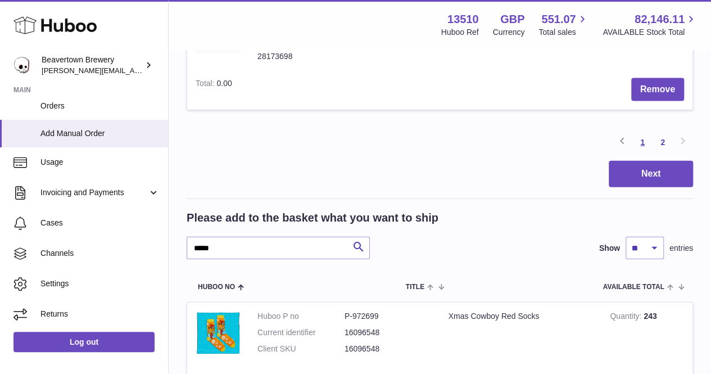
click at [635, 152] on link "1" at bounding box center [642, 142] width 20 height 20
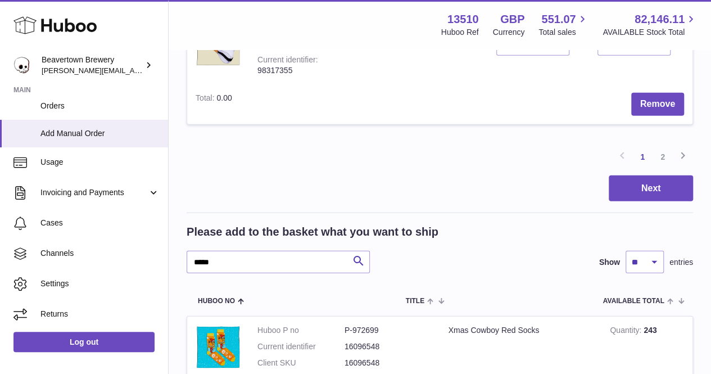
scroll to position [1344, 0]
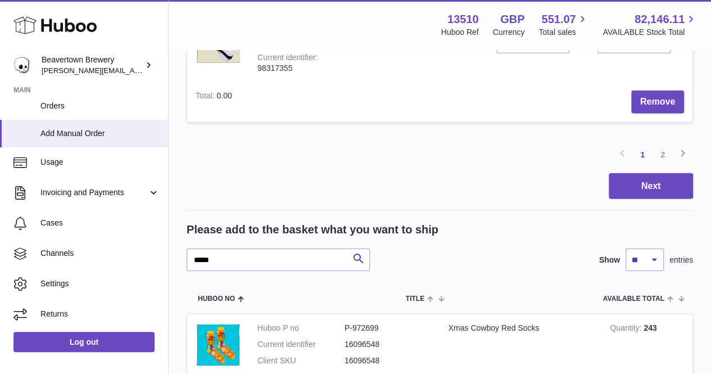
click at [653, 48] on icon "button" at bounding box center [659, 43] width 12 height 12
type input "*"
click at [647, 51] on button "submit" at bounding box center [657, 42] width 21 height 18
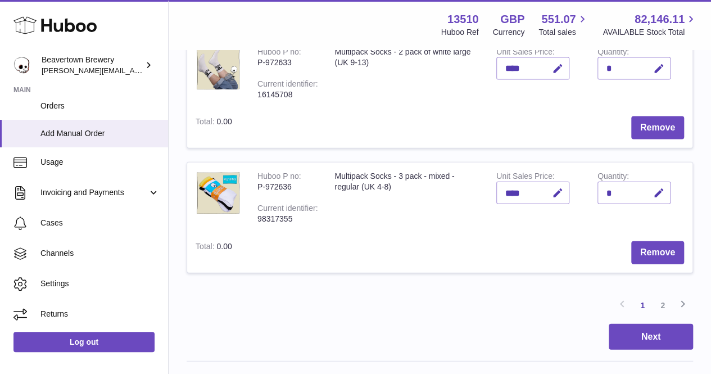
scroll to position [1175, 0]
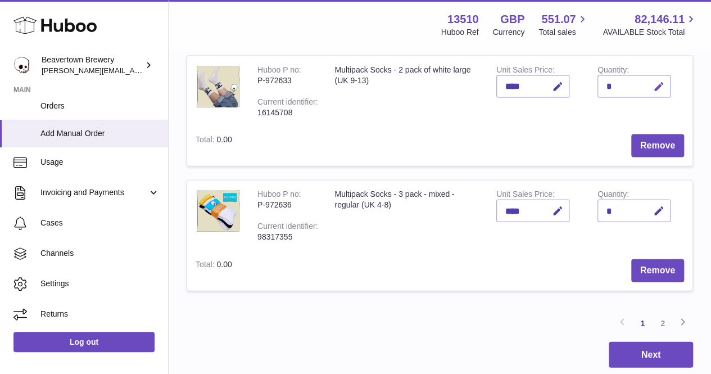
click at [653, 93] on icon "button" at bounding box center [659, 87] width 12 height 12
type input "*"
click at [654, 92] on icon "submit" at bounding box center [659, 87] width 10 height 10
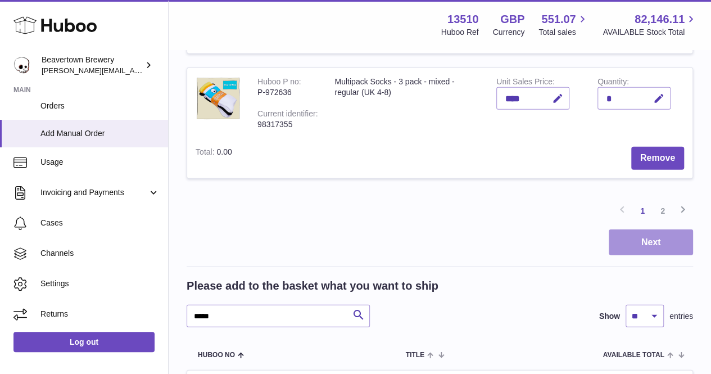
click at [658, 256] on button "Next" at bounding box center [651, 242] width 84 height 26
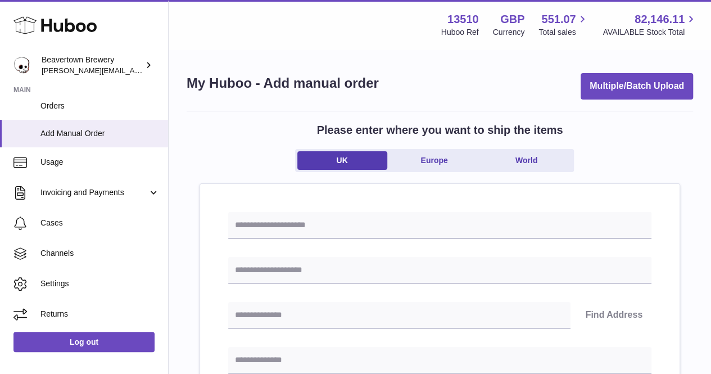
click at [340, 222] on input "text" at bounding box center [439, 225] width 423 height 27
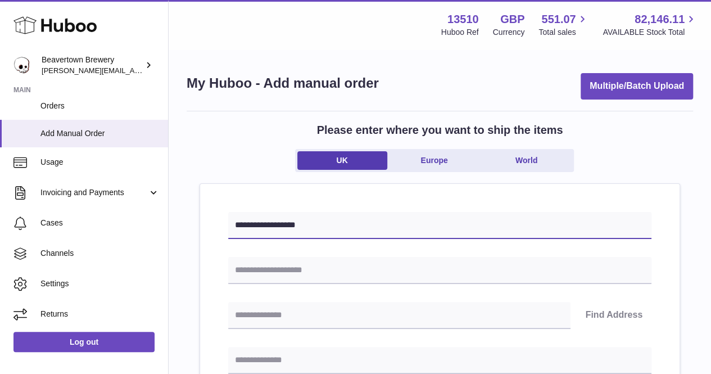
type input "**********"
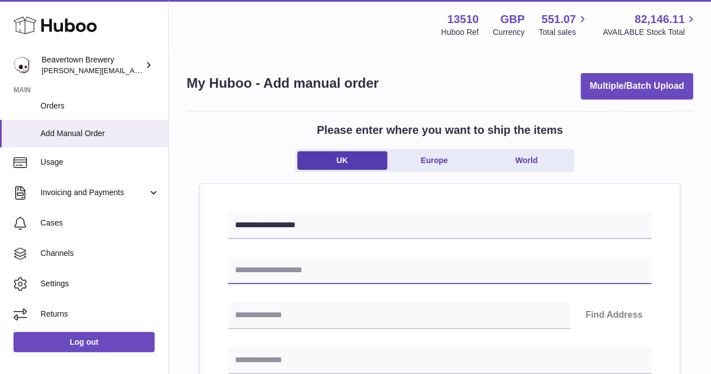
click at [374, 268] on input "text" at bounding box center [439, 270] width 423 height 27
type input "*"
type input "**********"
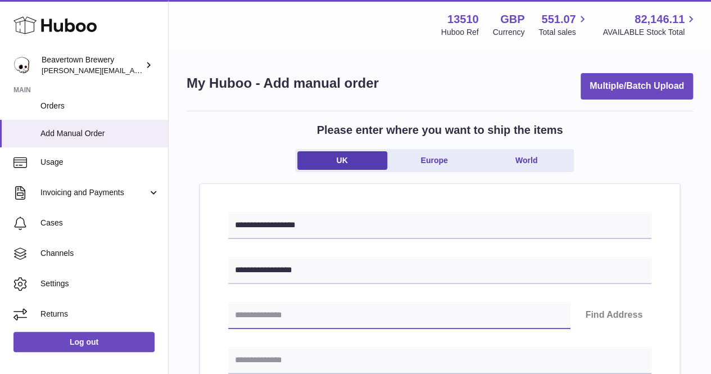
click at [334, 316] on input "text" at bounding box center [399, 315] width 342 height 27
type input "*******"
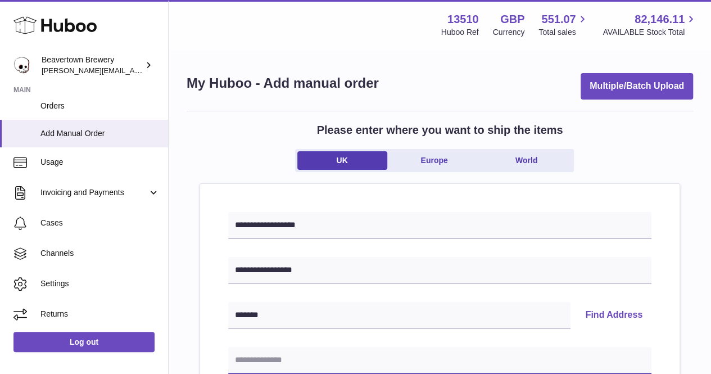
type input "**********"
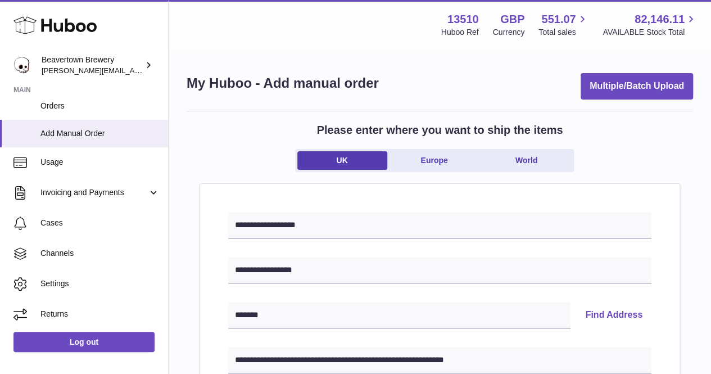
type input "*******"
type input "**********"
type input "*******"
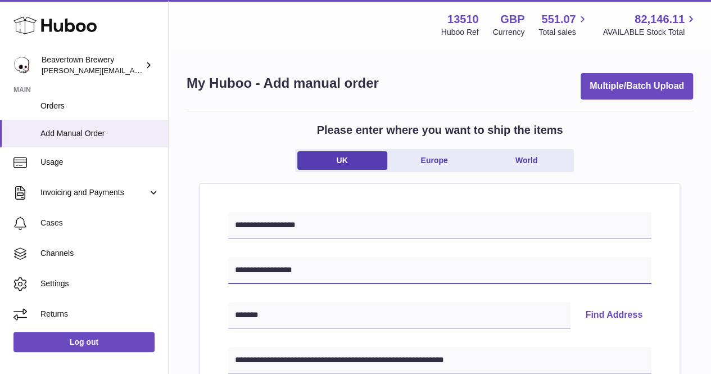
click at [356, 266] on input "**********" at bounding box center [439, 270] width 423 height 27
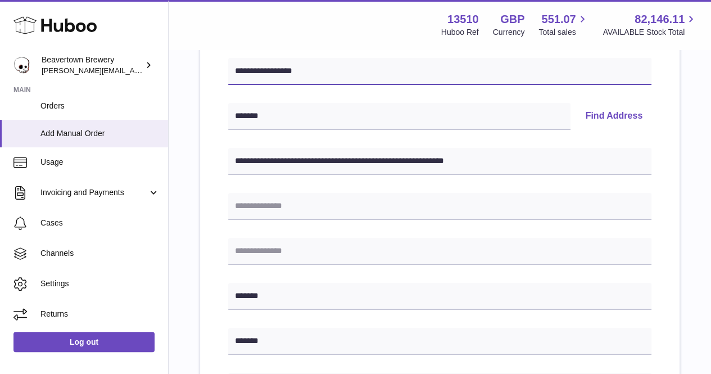
scroll to position [225, 0]
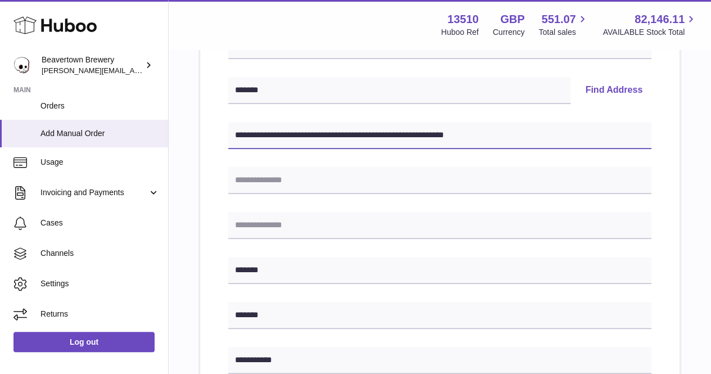
drag, startPoint x: 412, startPoint y: 137, endPoint x: 562, endPoint y: 136, distance: 150.7
click at [562, 136] on input "**********" at bounding box center [439, 135] width 423 height 27
type input "**********"
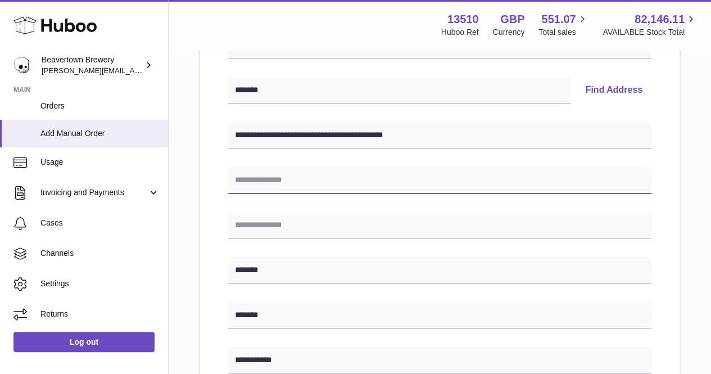
click at [245, 175] on input "text" at bounding box center [439, 180] width 423 height 27
paste input "**********"
type input "**********"
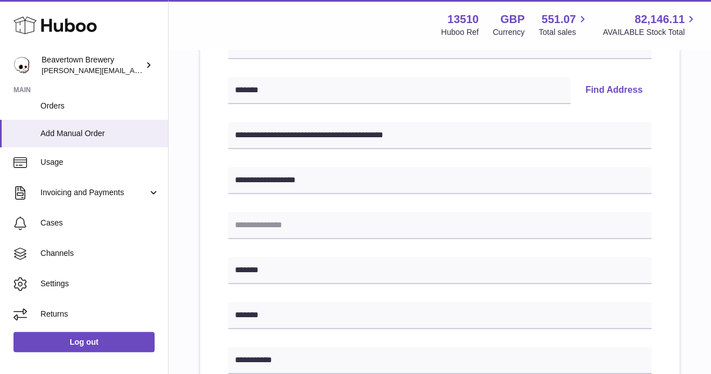
click at [692, 209] on div "**********" at bounding box center [440, 277] width 507 height 783
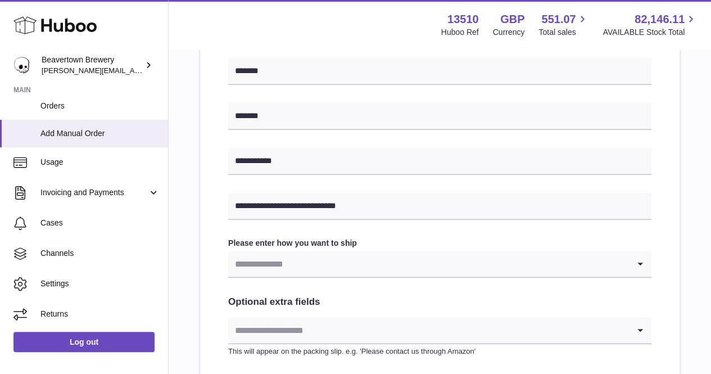
scroll to position [450, 0]
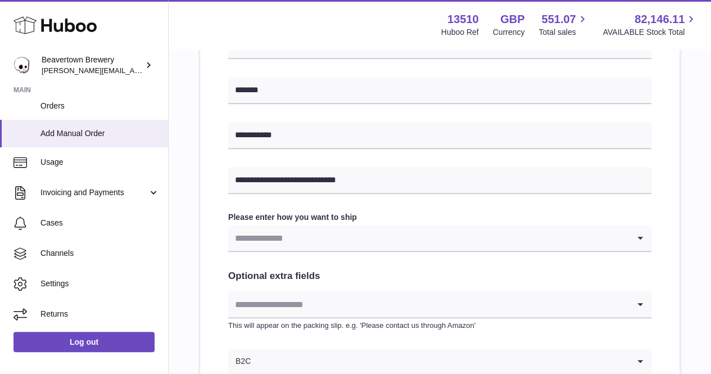
click at [306, 244] on input "Search for option" at bounding box center [428, 238] width 401 height 26
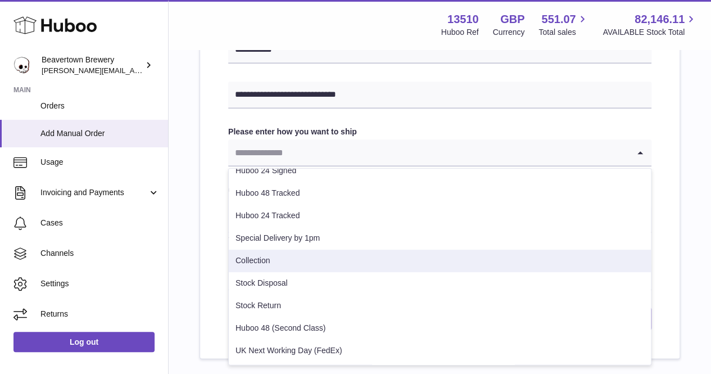
scroll to position [608, 0]
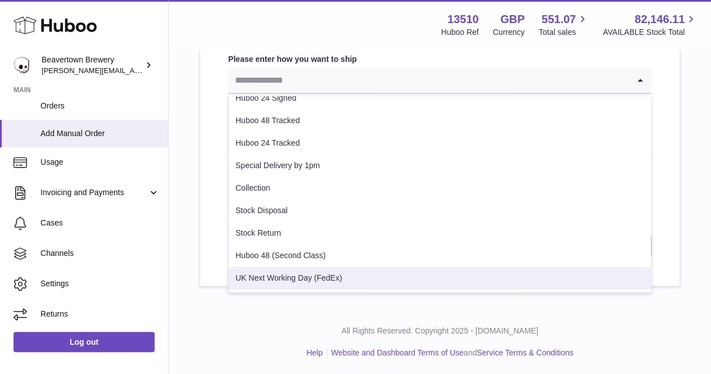
click at [291, 274] on li "UK Next Working Day (FedEx)" at bounding box center [440, 278] width 422 height 22
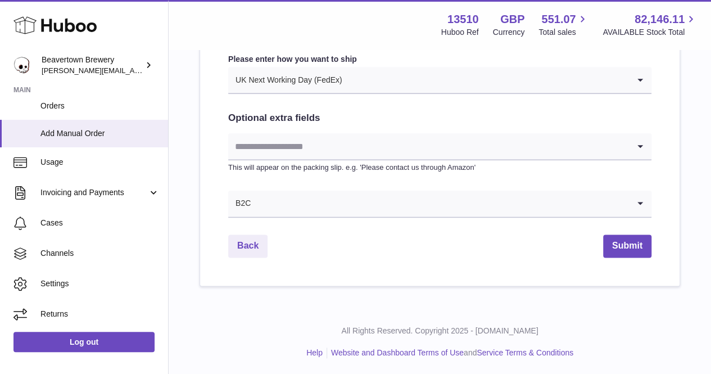
click at [611, 243] on button "Submit" at bounding box center [627, 245] width 48 height 23
click at [639, 248] on button "Submit" at bounding box center [627, 245] width 48 height 23
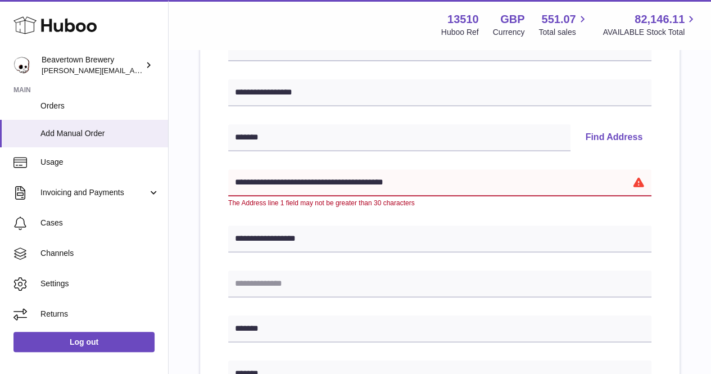
scroll to position [113, 0]
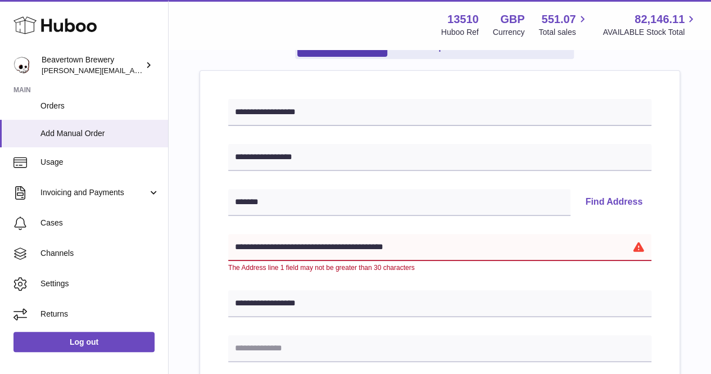
click at [367, 246] on input "**********" at bounding box center [439, 247] width 423 height 27
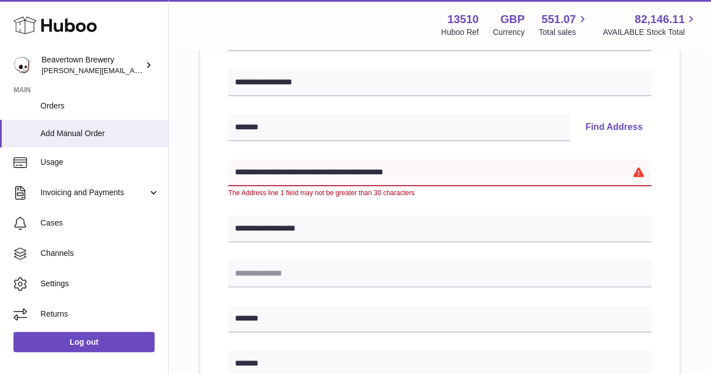
scroll to position [225, 0]
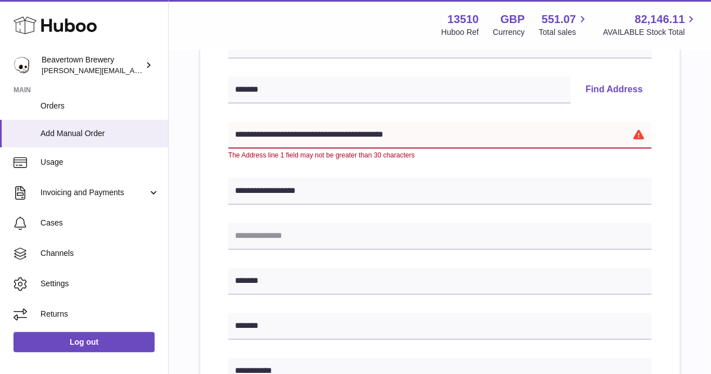
drag, startPoint x: 352, startPoint y: 134, endPoint x: 586, endPoint y: 139, distance: 233.9
click at [586, 139] on input "**********" at bounding box center [439, 134] width 423 height 27
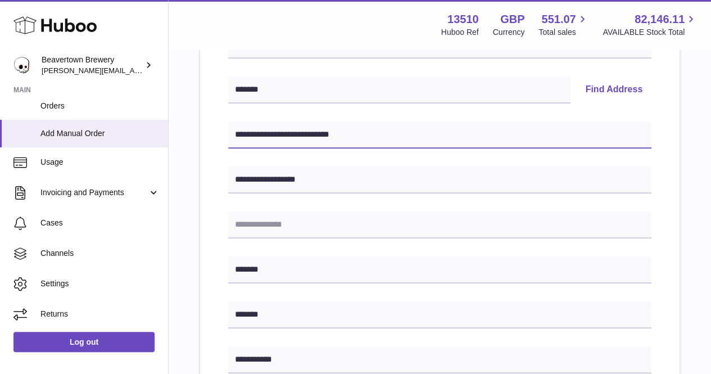
type input "**********"
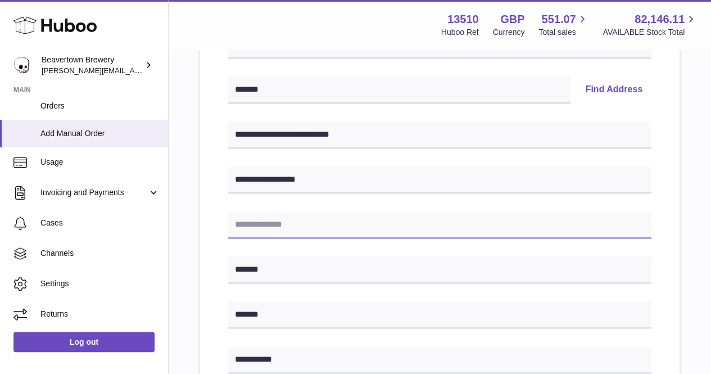
click at [255, 213] on input "text" at bounding box center [439, 224] width 423 height 27
paste input "**********"
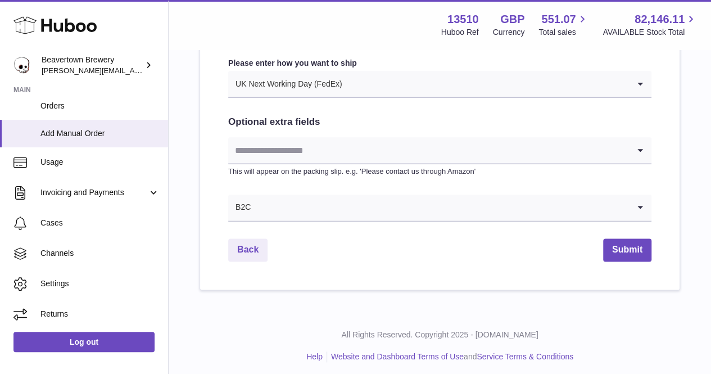
scroll to position [608, 0]
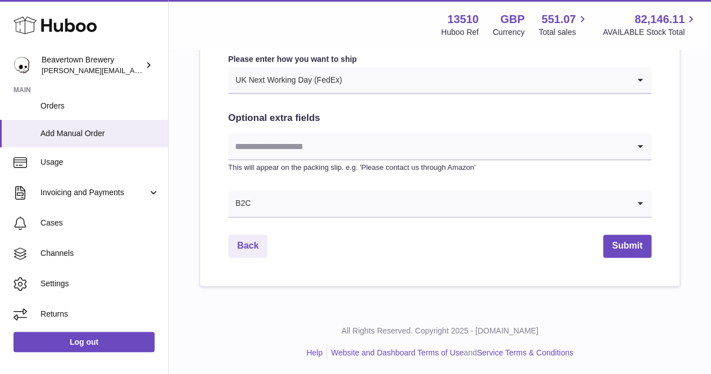
type input "**********"
click at [650, 256] on button "Submit" at bounding box center [627, 245] width 48 height 23
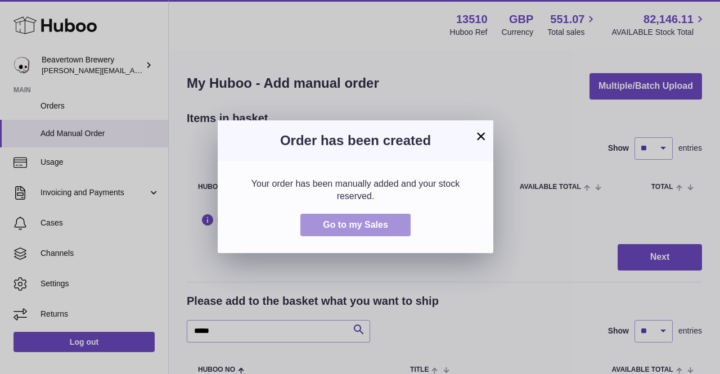
click at [379, 226] on span "Go to my Sales" at bounding box center [355, 225] width 65 height 10
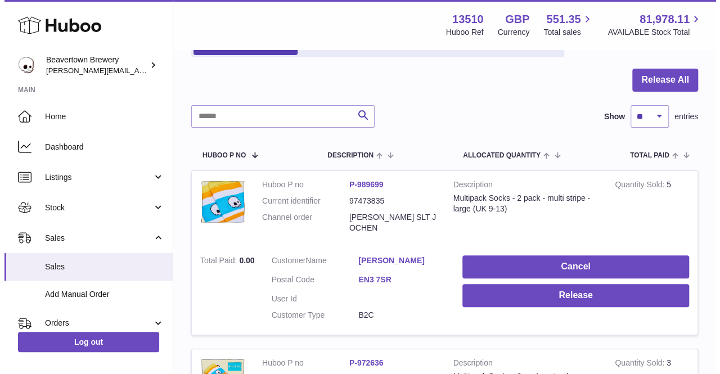
scroll to position [112, 0]
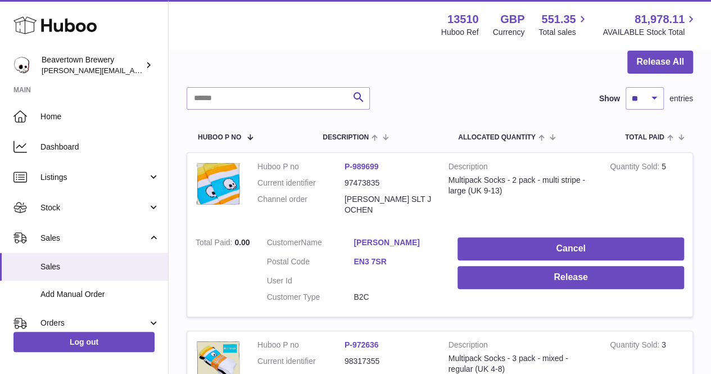
click at [373, 237] on link "VANESSA HERNANDEZ" at bounding box center [397, 242] width 87 height 11
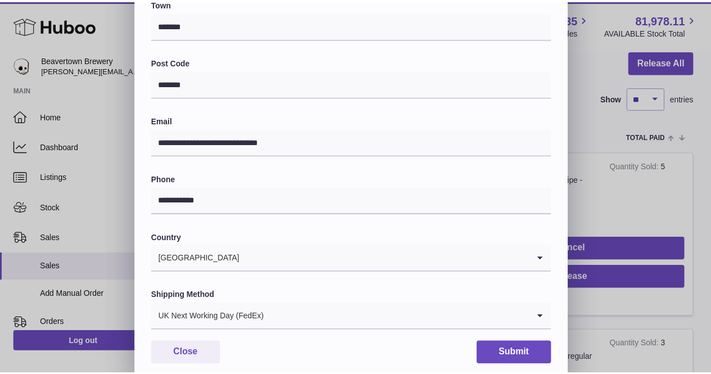
scroll to position [334, 0]
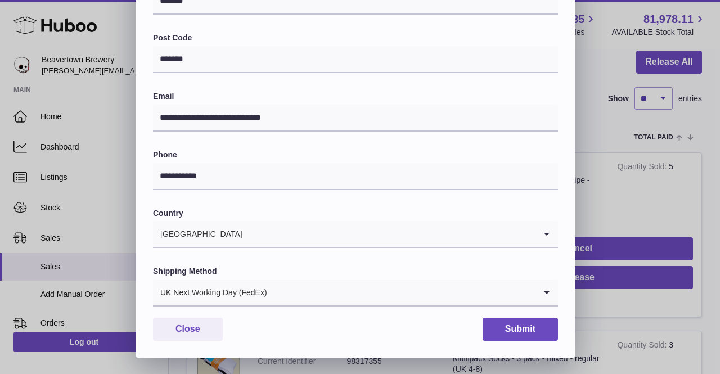
click at [554, 39] on label "Post Code" at bounding box center [355, 38] width 405 height 11
drag, startPoint x: 195, startPoint y: 337, endPoint x: 197, endPoint y: 331, distance: 6.1
click at [195, 336] on button "Close" at bounding box center [188, 329] width 70 height 23
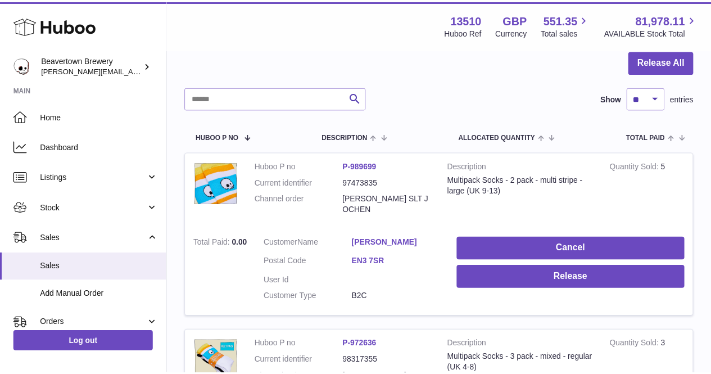
scroll to position [0, 0]
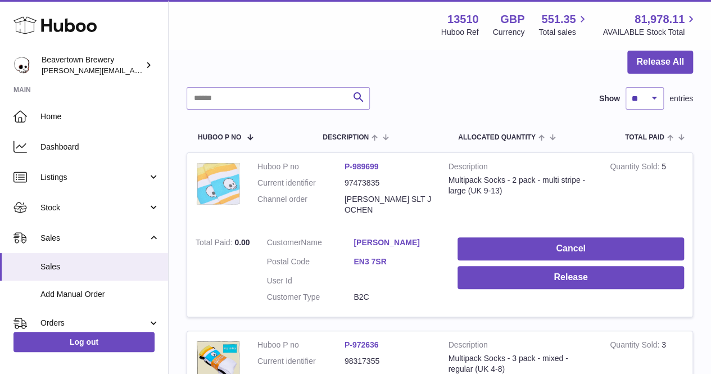
click at [222, 185] on img at bounding box center [218, 183] width 45 height 45
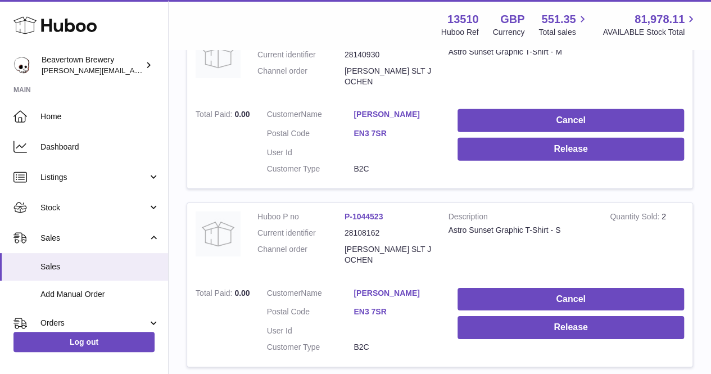
scroll to position [1682, 0]
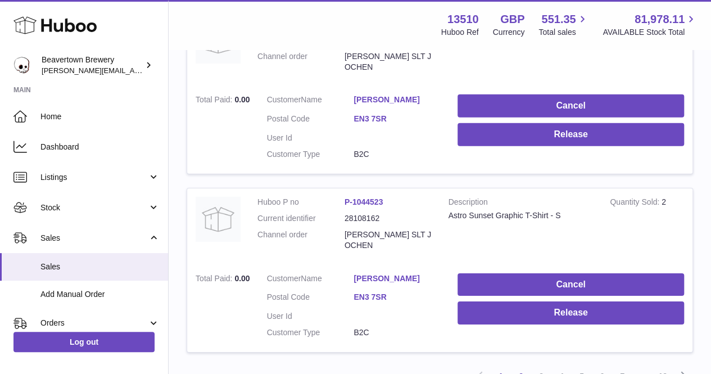
click at [518, 366] on link "2" at bounding box center [521, 376] width 20 height 20
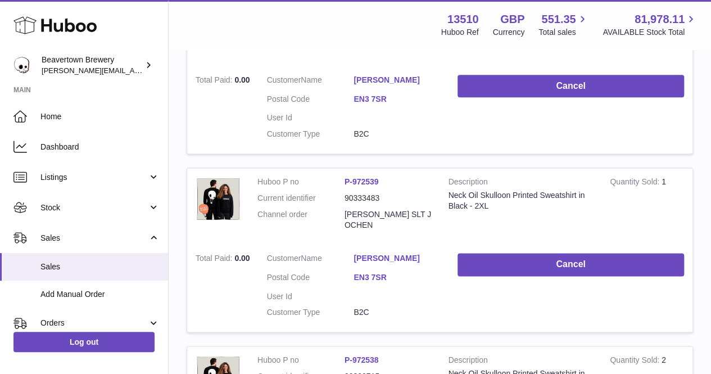
scroll to position [669, 0]
